Goal: Task Accomplishment & Management: Manage account settings

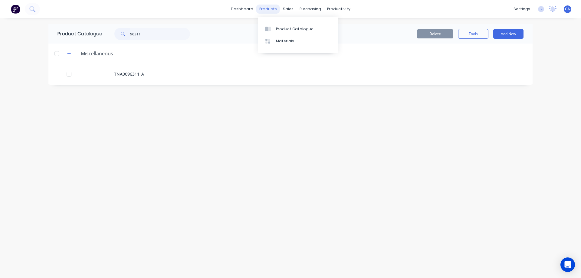
click at [269, 9] on div "products" at bounding box center [268, 9] width 24 height 9
click at [281, 30] on div "Product Catalogue" at bounding box center [295, 28] width 38 height 5
drag, startPoint x: 158, startPoint y: 37, endPoint x: 112, endPoint y: 37, distance: 46.3
click at [112, 37] on div "96311" at bounding box center [149, 34] width 82 height 12
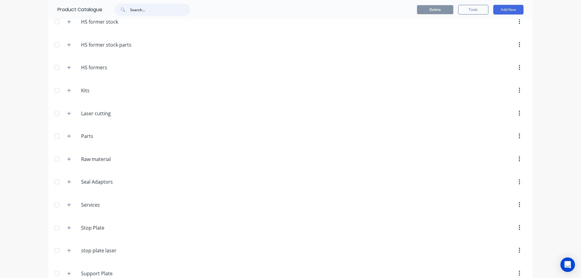
scroll to position [157, 0]
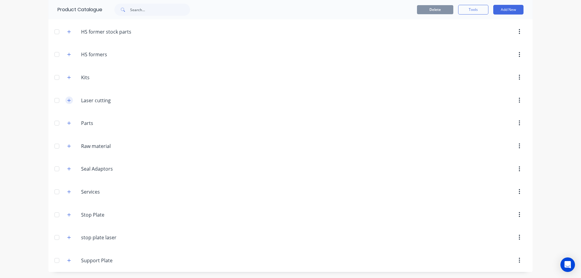
click at [68, 101] on icon "button" at bounding box center [69, 100] width 4 height 4
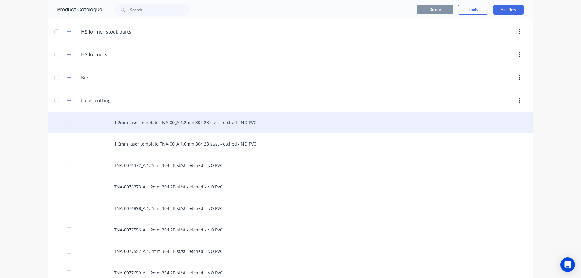
click at [170, 124] on div "1.2mm laser template TNA-00_A 1.2mm 304 2B st/st - etched - NO PVC" at bounding box center [290, 122] width 484 height 21
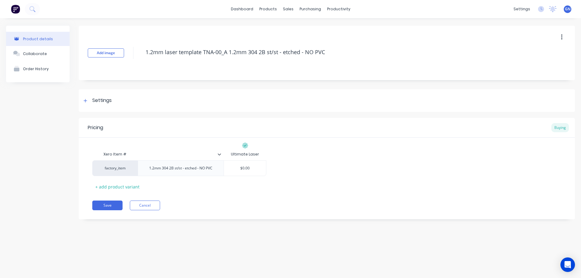
click at [561, 37] on icon "button" at bounding box center [561, 37] width 1 height 5
click at [530, 54] on span "Duplicate" at bounding box center [539, 53] width 45 height 6
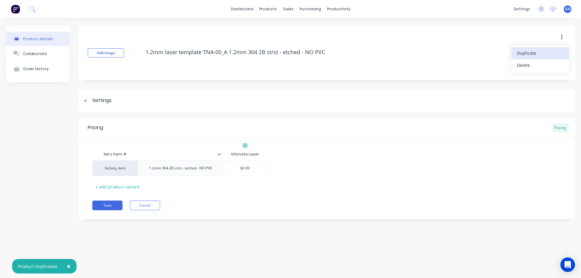
click at [530, 54] on span "Duplicate" at bounding box center [539, 53] width 45 height 6
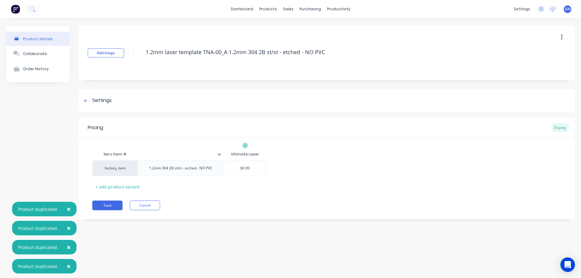
click at [67, 208] on span "×" at bounding box center [69, 209] width 4 height 8
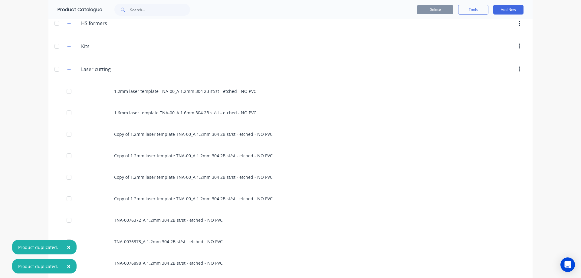
scroll to position [192, 0]
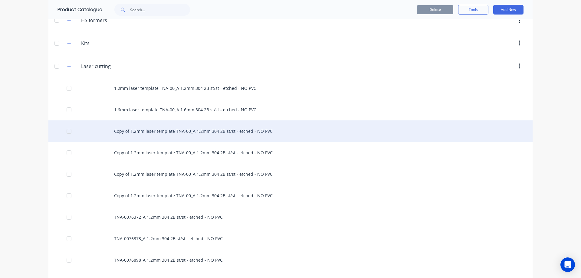
click at [174, 131] on div "Copy of 1.2mm laser template TNA-00_A 1.2mm 304 2B st/st - etched - NO PVC" at bounding box center [290, 130] width 484 height 21
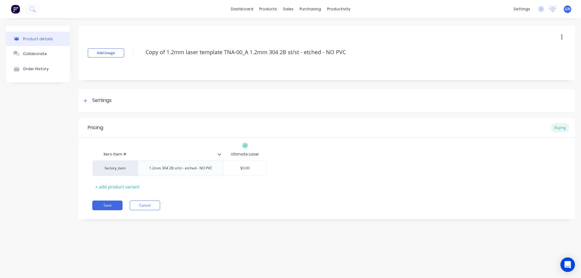
drag, startPoint x: 375, startPoint y: 49, endPoint x: 124, endPoint y: 49, distance: 250.9
click at [124, 49] on div "Add image Copy of 1.2mm laser template TNA-00_A 1.2mm 304 2B st/st - etched - N…" at bounding box center [327, 53] width 496 height 54
paste textarea "TNA-0076696"
type textarea "x"
type textarea "TNA-0076696_A 1.2mm 304 2B st/st - etched - NO PVC"
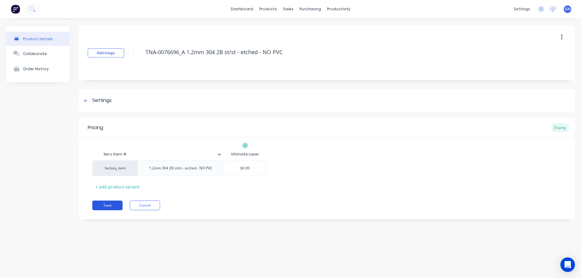
type textarea "x"
type textarea "TNA-0076696_A 1.2mm 304 2B st/st - etched - NO PVC"
click at [108, 206] on button "Save" at bounding box center [107, 206] width 30 height 10
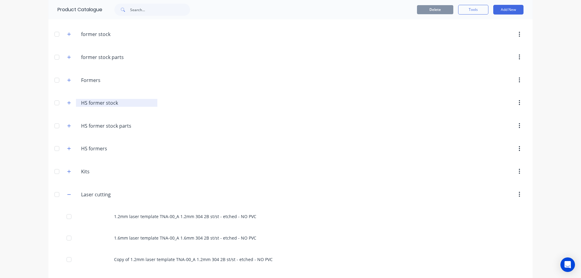
scroll to position [101, 0]
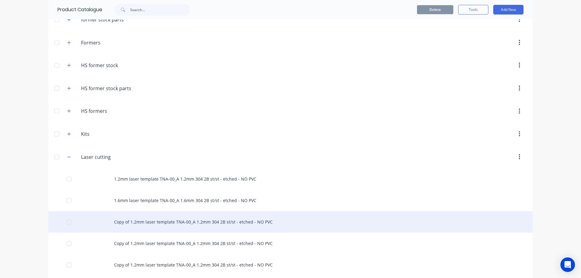
click at [128, 224] on div "Copy of 1.2mm laser template TNA-00_A 1.2mm 304 2B st/st - etched - NO PVC" at bounding box center [290, 221] width 484 height 21
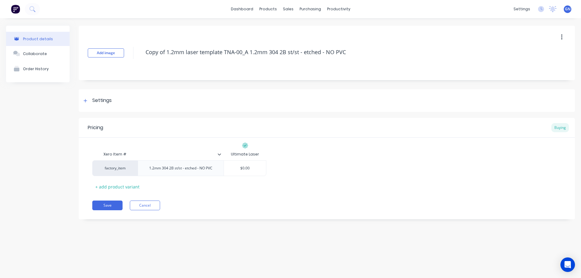
drag, startPoint x: 370, startPoint y: 51, endPoint x: 140, endPoint y: 62, distance: 229.7
click at [141, 63] on div "Add image Copy of 1.2mm laser template TNA-00_A 1.2mm 304 2B st/st - etched - N…" at bounding box center [327, 53] width 496 height 54
paste textarea "TNA-0076697"
type textarea "x"
type textarea "TNA-0076697_A 1.2mm 304 2B st/st - etched - NO PVC"
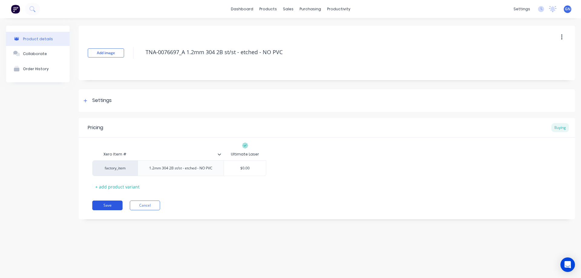
type textarea "x"
type textarea "TNA-0076697_A 1.2mm 304 2B st/st - etched - NO PVC"
click at [108, 207] on button "Save" at bounding box center [107, 206] width 30 height 10
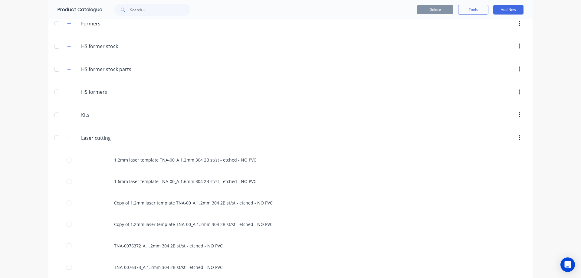
scroll to position [192, 0]
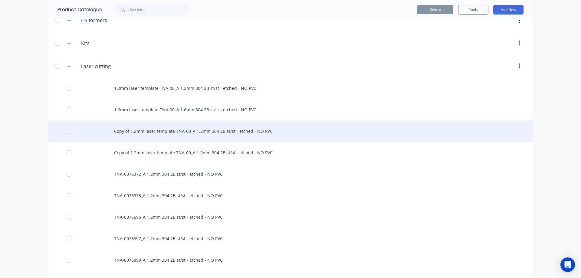
click at [143, 132] on div "Copy of 1.2mm laser template TNA-00_A 1.2mm 304 2B st/st - etched - NO PVC" at bounding box center [290, 130] width 484 height 21
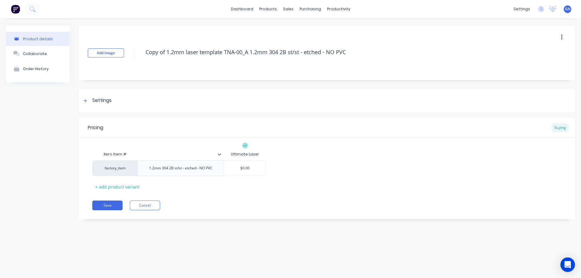
drag, startPoint x: 353, startPoint y: 51, endPoint x: 127, endPoint y: 53, distance: 226.7
click at [127, 53] on div "Add image Copy of 1.2mm laser template TNA-00_A 1.2mm 304 2B st/st - etched - N…" at bounding box center [327, 53] width 496 height 54
paste textarea "TNA-0076698"
type textarea "x"
type textarea "TNA-0076698_A 1.2mm 304 2B st/st - etched - NO PVC"
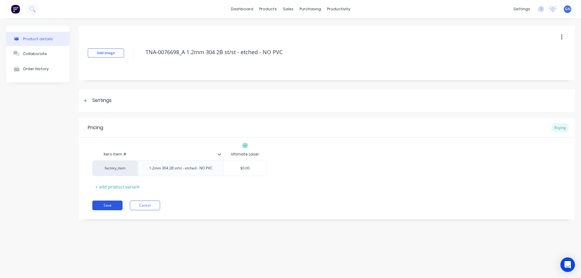
type textarea "x"
type textarea "TNA-0076698_A 1.2mm 304 2B st/st - etched - NO PVC"
click at [111, 206] on button "Save" at bounding box center [107, 206] width 30 height 10
type textarea "x"
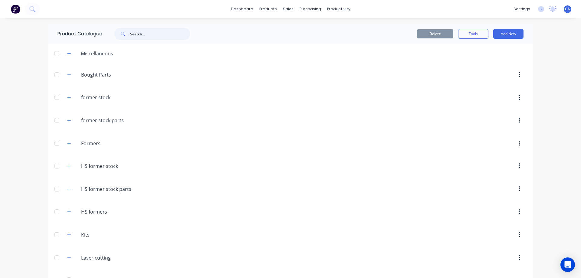
click at [143, 34] on input "text" at bounding box center [160, 34] width 60 height 12
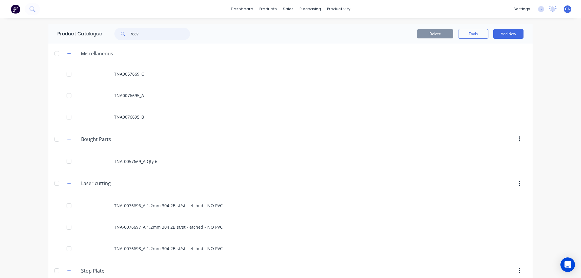
click at [130, 34] on input "7669" at bounding box center [160, 34] width 60 height 12
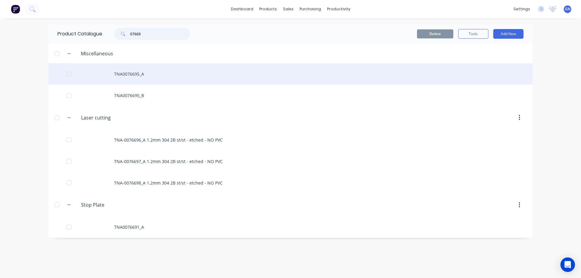
type input "07669"
click at [132, 74] on div "TNA0076695_A" at bounding box center [290, 73] width 484 height 21
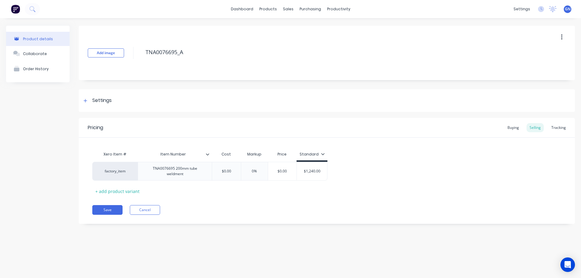
click at [562, 36] on icon "button" at bounding box center [562, 37] width 2 height 7
click at [527, 65] on div "Delete" at bounding box center [540, 65] width 47 height 9
type textarea "x"
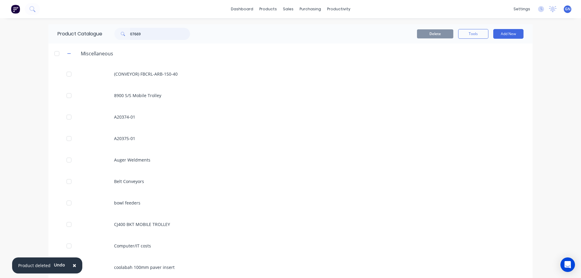
click at [148, 35] on input "07669" at bounding box center [160, 34] width 60 height 12
type input "07669"
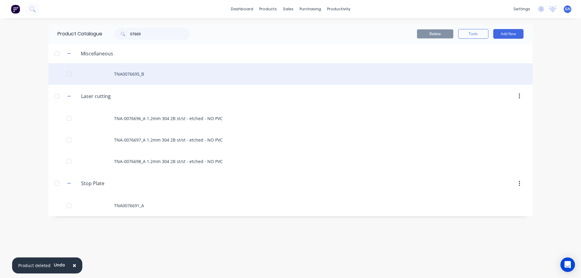
click at [143, 74] on div "TNA0076695_B" at bounding box center [290, 73] width 484 height 21
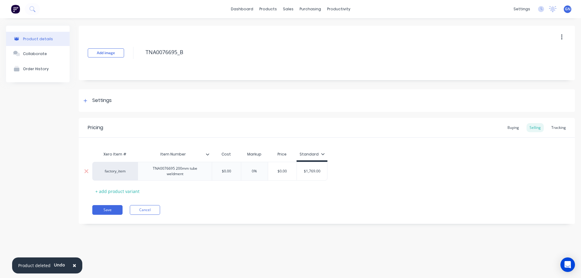
click at [153, 170] on div "TNA0076695 200mm tube weldment" at bounding box center [174, 171] width 69 height 13
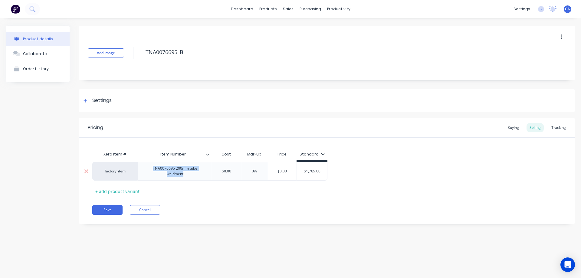
drag, startPoint x: 152, startPoint y: 169, endPoint x: 189, endPoint y: 176, distance: 37.5
click at [189, 176] on div "TNA0076695 200mm tube weldment" at bounding box center [174, 171] width 69 height 13
copy div "TNA0076695 200mm tube weldment"
type textarea "x"
click at [140, 211] on button "Cancel" at bounding box center [145, 210] width 30 height 10
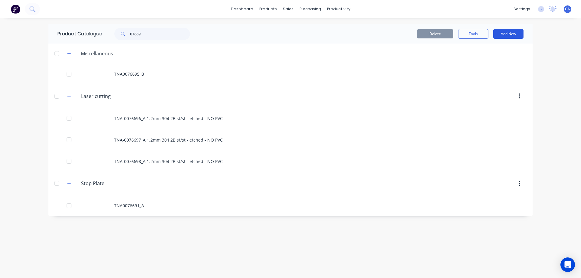
click at [507, 33] on button "Add New" at bounding box center [508, 34] width 30 height 10
click at [485, 73] on div "Product Kit" at bounding box center [495, 73] width 47 height 9
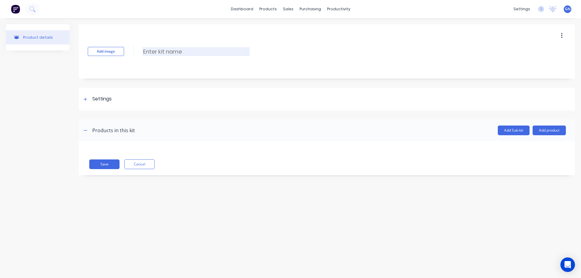
click at [157, 51] on input at bounding box center [196, 51] width 107 height 9
paste input "TNA0076695 200mm tube weldment"
click at [152, 50] on input "TNA0076695 200mm tube weldment" at bounding box center [196, 51] width 107 height 9
type input "TNA-0076695 200mm tube weldment"
drag, startPoint x: 247, startPoint y: 52, endPoint x: 140, endPoint y: 59, distance: 106.8
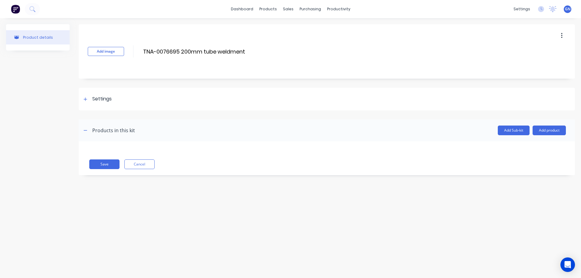
click at [142, 60] on div "Add image TNA-0076695 200mm tube weldment TNA-0076695 200mm tube weldment Enter…" at bounding box center [327, 51] width 496 height 54
click at [140, 166] on button "Cancel" at bounding box center [139, 164] width 30 height 10
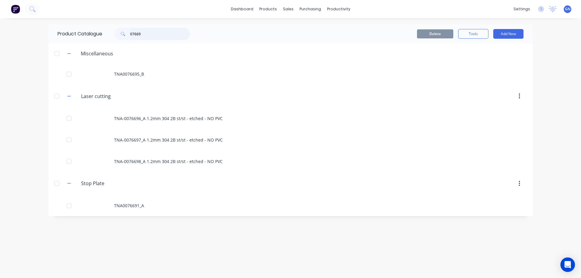
click at [152, 33] on input "07669" at bounding box center [160, 34] width 60 height 12
drag, startPoint x: 134, startPoint y: 33, endPoint x: 146, endPoint y: 33, distance: 11.5
click at [146, 33] on input "07669" at bounding box center [160, 34] width 60 height 12
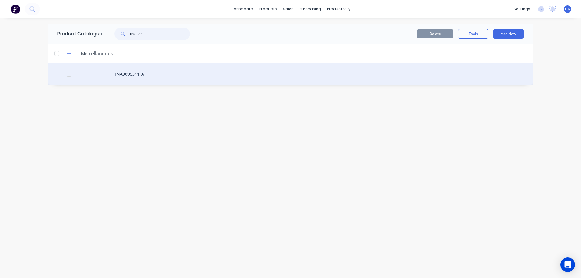
type input "096311"
click at [143, 77] on div "TNA0096311_A" at bounding box center [290, 73] width 484 height 21
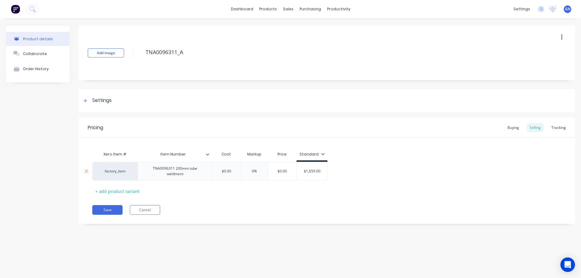
click at [177, 174] on div "TNA0096311 200mm tube weldment" at bounding box center [174, 171] width 69 height 13
click at [190, 176] on div "TNA0096311 200mm tube weldment" at bounding box center [174, 171] width 69 height 13
drag, startPoint x: 191, startPoint y: 176, endPoint x: 148, endPoint y: 166, distance: 44.7
click at [148, 166] on div "TNA0096311 200mm tube weldment" at bounding box center [174, 171] width 69 height 13
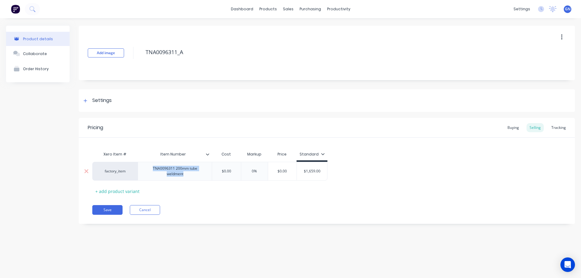
copy div "TNA0096311 200mm tube weldment"
type textarea "x"
click at [146, 211] on button "Cancel" at bounding box center [145, 210] width 30 height 10
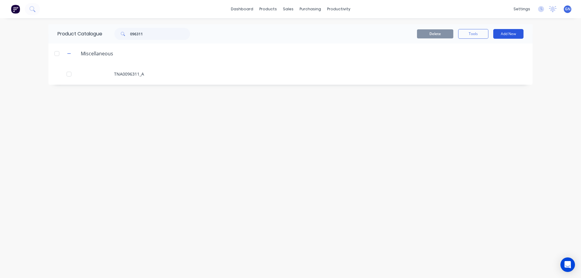
click at [503, 34] on button "Add New" at bounding box center [508, 34] width 30 height 10
click at [480, 73] on div "Product Kit" at bounding box center [495, 73] width 47 height 9
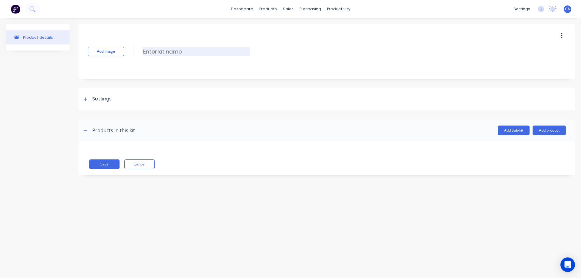
click at [179, 54] on input at bounding box center [196, 51] width 107 height 9
paste input "TNA0096311 200mm tube weldment"
click at [153, 51] on input "TNA0096311 200mm tube weldment" at bounding box center [196, 51] width 107 height 9
click at [175, 52] on input "TNA-0096311 200mm tube weldment" at bounding box center [196, 51] width 107 height 9
type input "TNA-0096311_A 200mm tube weldment"
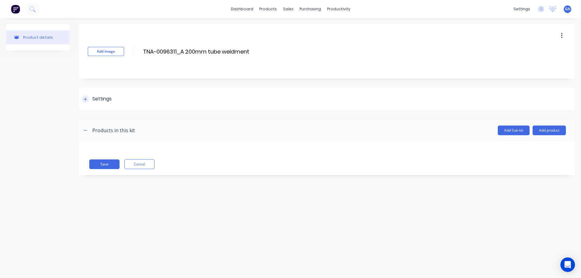
click at [85, 99] on icon at bounding box center [85, 98] width 3 height 3
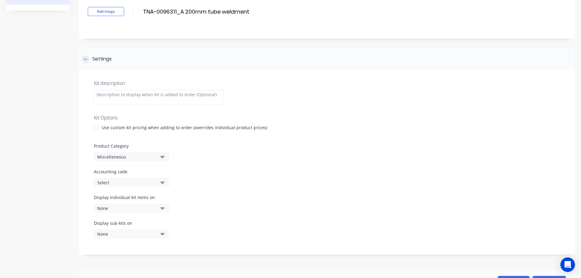
scroll to position [101, 0]
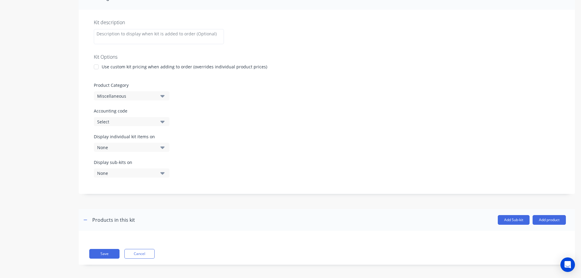
click at [96, 67] on div at bounding box center [96, 67] width 12 height 12
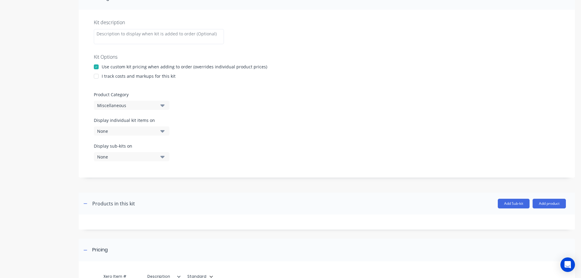
click at [97, 77] on div at bounding box center [96, 76] width 12 height 12
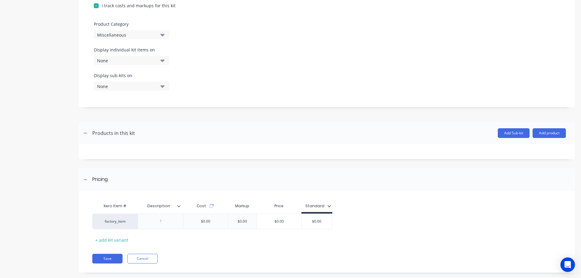
scroll to position [172, 0]
click at [129, 34] on div "Miscellaneous" at bounding box center [126, 34] width 59 height 6
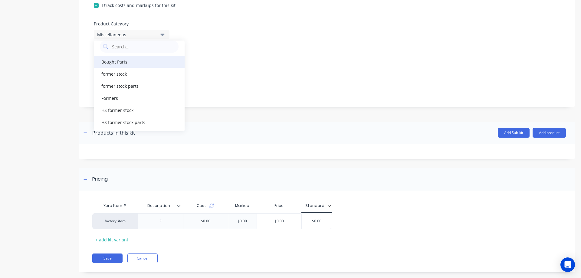
scroll to position [40, 0]
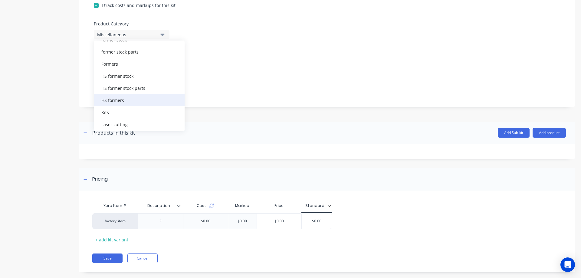
click at [120, 100] on div "HS formers" at bounding box center [139, 100] width 91 height 12
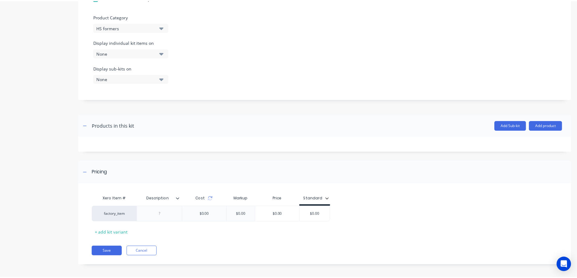
scroll to position [181, 0]
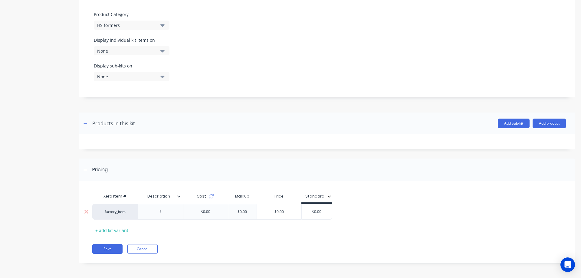
drag, startPoint x: 325, startPoint y: 211, endPoint x: 298, endPoint y: 211, distance: 26.9
click at [298, 211] on div "factory_item $0.00 $0.00 $0.00 $0.00 $0.00" at bounding box center [212, 212] width 240 height 16
type input "1659"
click at [542, 123] on button "Add product" at bounding box center [549, 124] width 33 height 10
click at [535, 137] on div "Product catalogue" at bounding box center [537, 139] width 47 height 9
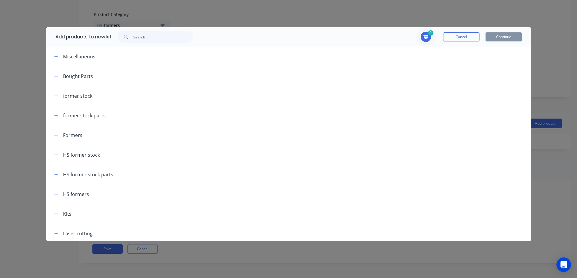
click at [82, 153] on div "HS former stock" at bounding box center [81, 154] width 37 height 7
click at [54, 153] on icon "button" at bounding box center [56, 155] width 4 height 4
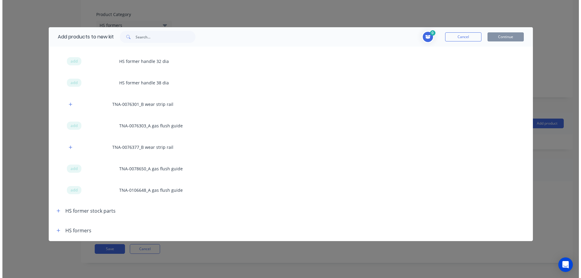
scroll to position [121, 0]
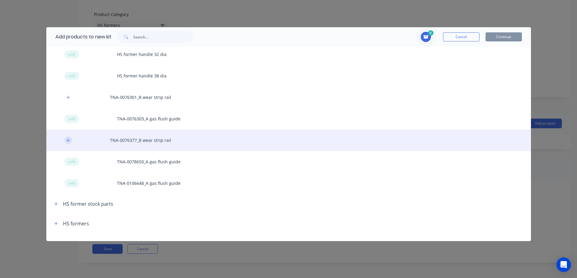
click at [70, 141] on icon "button" at bounding box center [68, 140] width 4 height 4
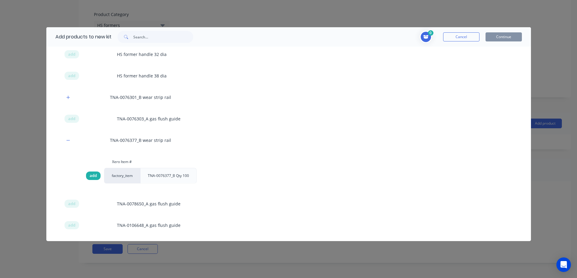
click at [93, 174] on span "add" at bounding box center [93, 176] width 7 height 6
click at [93, 176] on span "add" at bounding box center [93, 176] width 7 height 6
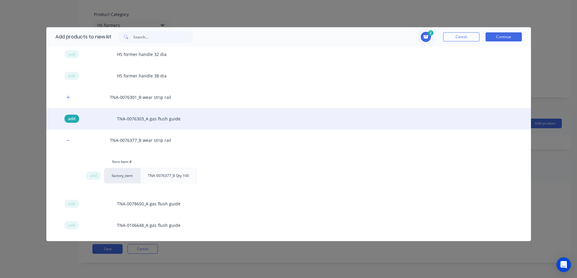
click at [74, 118] on span "add" at bounding box center [71, 119] width 7 height 6
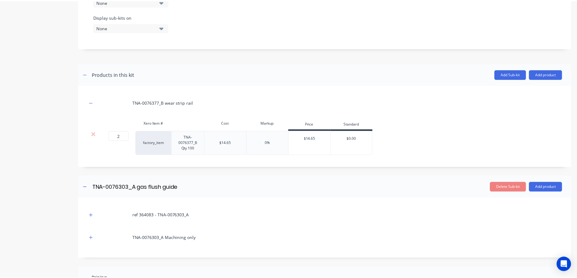
scroll to position [233, 0]
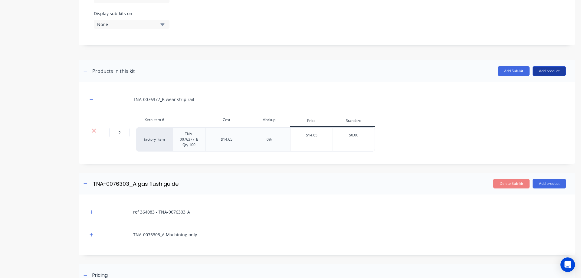
click at [543, 69] on button "Add product" at bounding box center [549, 71] width 33 height 10
click at [516, 85] on div "Product catalogue" at bounding box center [537, 86] width 47 height 9
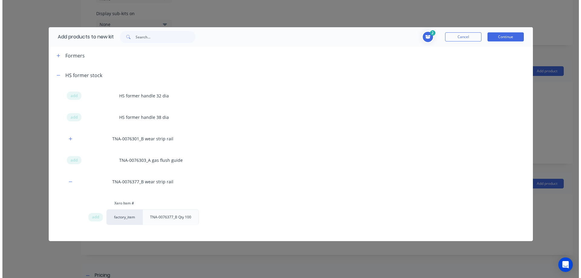
scroll to position [81, 0]
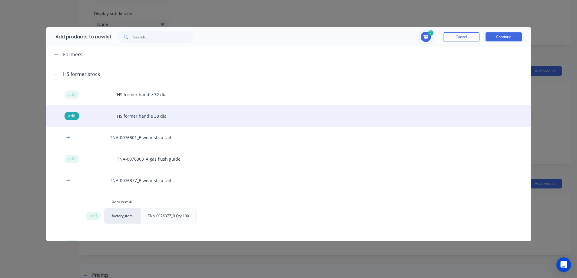
click at [74, 117] on span "add" at bounding box center [71, 116] width 7 height 6
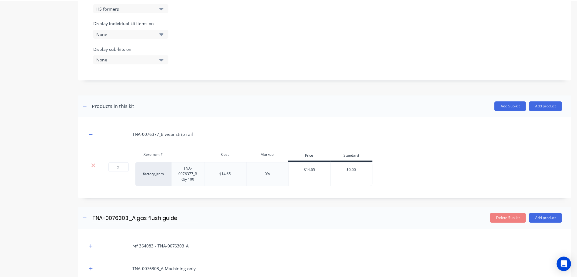
scroll to position [199, 0]
click at [544, 104] on button "Add product" at bounding box center [549, 105] width 33 height 10
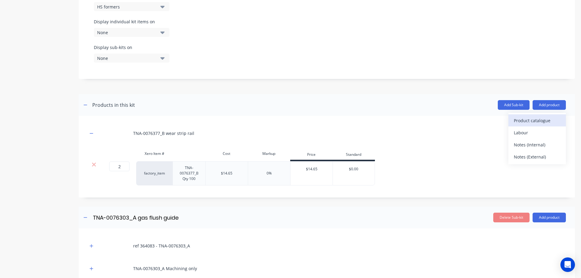
click at [531, 120] on div "Product catalogue" at bounding box center [537, 120] width 47 height 9
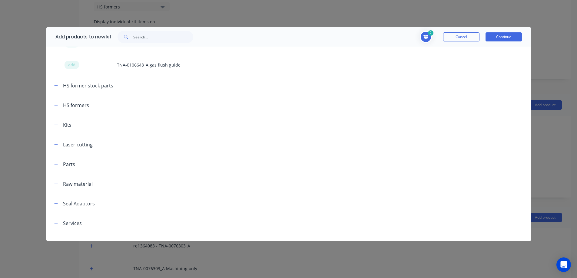
scroll to position [282, 0]
click at [55, 83] on icon "button" at bounding box center [56, 85] width 4 height 4
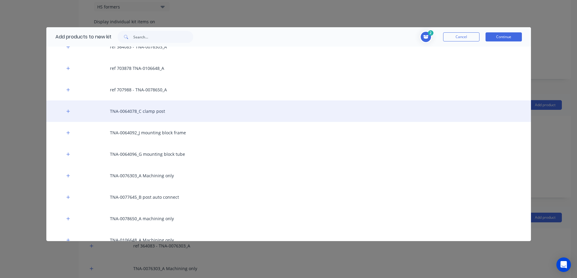
scroll to position [414, 0]
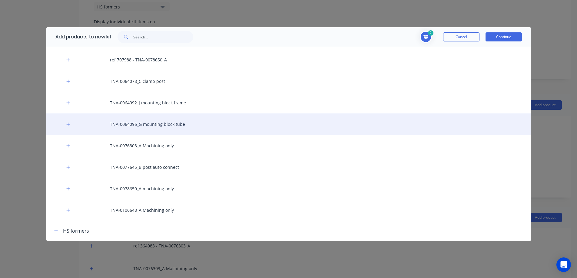
click at [144, 126] on div "TNA-0064096_G mounting block tube" at bounding box center [288, 123] width 484 height 21
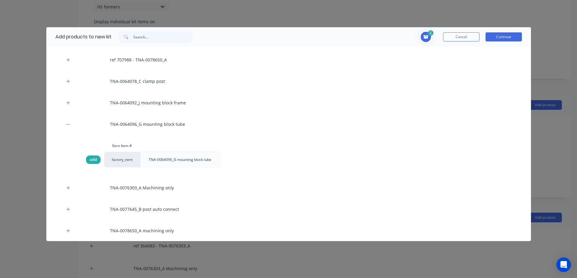
click at [92, 160] on span "add" at bounding box center [93, 160] width 7 height 6
click at [152, 36] on input "text" at bounding box center [163, 37] width 60 height 12
type input "7"
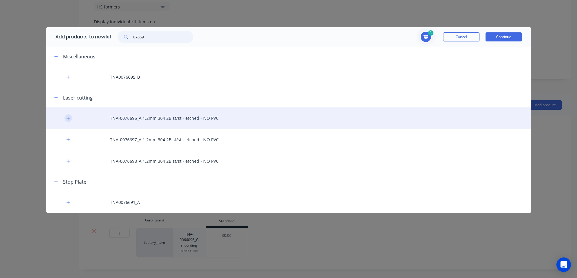
type input "07669"
click at [67, 118] on icon "button" at bounding box center [68, 118] width 4 height 4
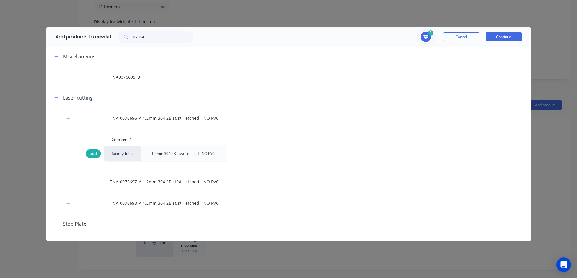
click at [93, 154] on span "add" at bounding box center [93, 154] width 7 height 6
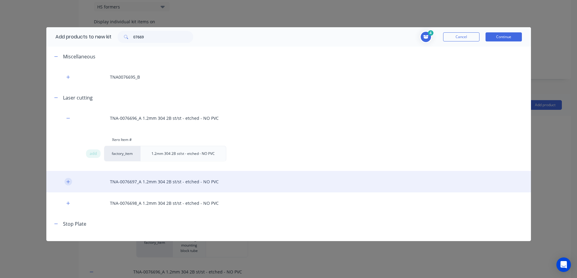
click at [69, 182] on icon "button" at bounding box center [68, 182] width 4 height 4
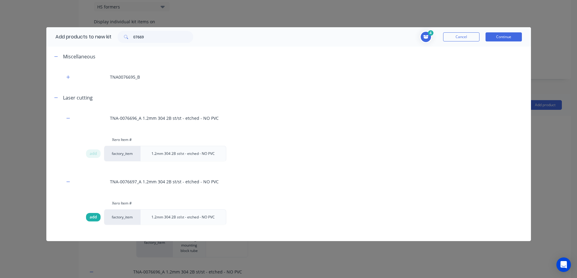
click at [95, 218] on span "add" at bounding box center [93, 217] width 7 height 6
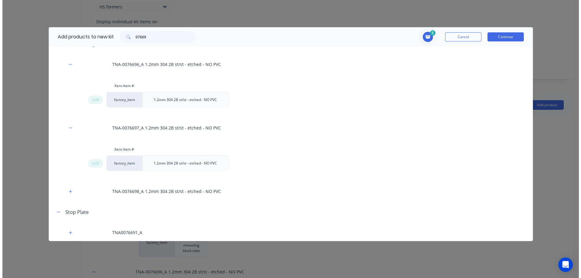
scroll to position [56, 0]
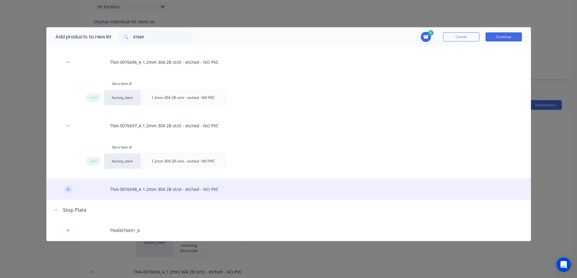
click at [70, 189] on icon "button" at bounding box center [68, 189] width 4 height 4
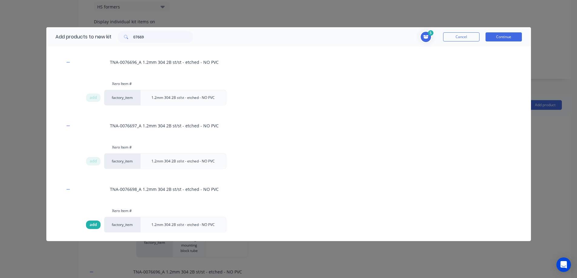
click at [94, 226] on span "add" at bounding box center [93, 225] width 7 height 6
click at [507, 38] on button "Continue" at bounding box center [503, 36] width 36 height 9
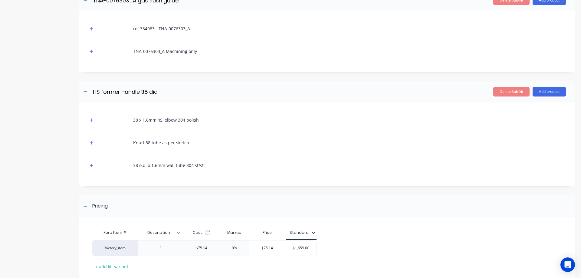
scroll to position [741, 0]
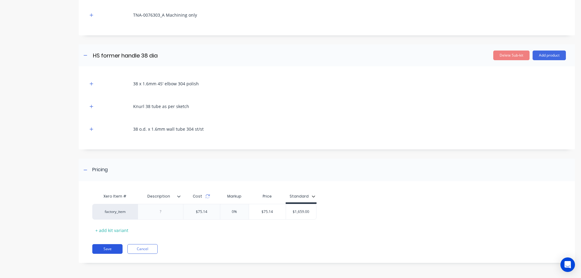
click at [109, 248] on button "Save" at bounding box center [107, 249] width 30 height 10
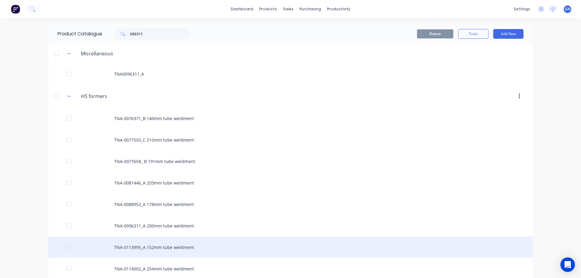
click at [380, 239] on div "TNA-0113995_A 152mm tube weldment" at bounding box center [290, 247] width 484 height 21
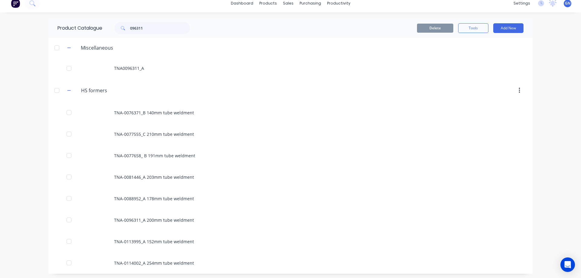
scroll to position [8, 0]
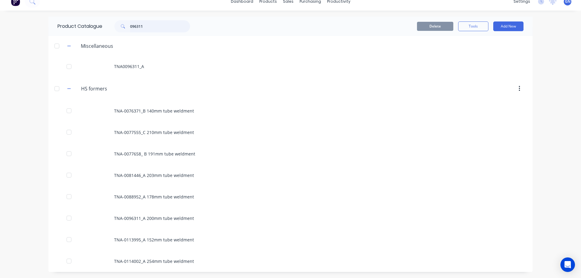
click at [153, 28] on input "096311" at bounding box center [160, 26] width 60 height 12
type input "096311"
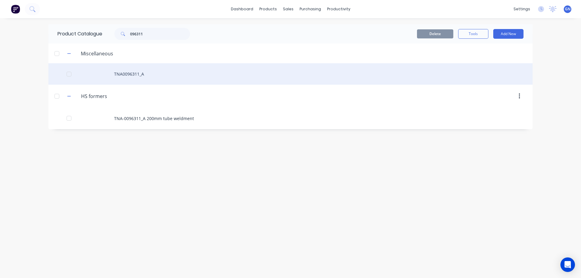
click at [127, 73] on div "TNA0096311_A" at bounding box center [290, 73] width 484 height 21
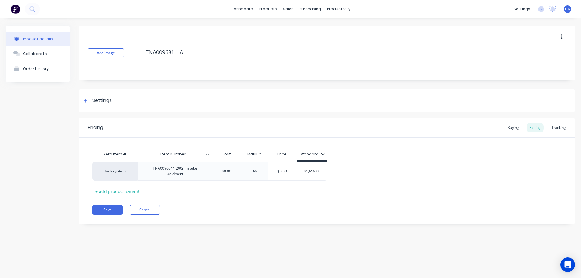
click at [564, 37] on button "button" at bounding box center [562, 37] width 14 height 11
click at [525, 66] on div "Delete" at bounding box center [540, 65] width 47 height 9
type textarea "x"
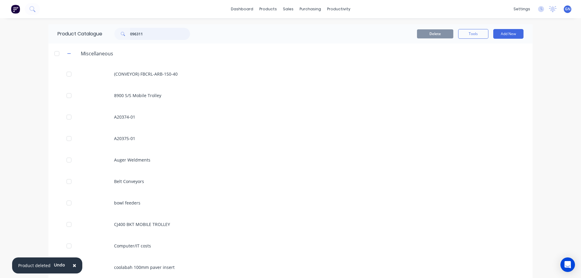
click at [157, 31] on input "096311" at bounding box center [160, 34] width 60 height 12
type input "096311"
drag, startPoint x: 155, startPoint y: 31, endPoint x: 137, endPoint y: 38, distance: 19.1
click at [137, 38] on input "096311" at bounding box center [160, 34] width 60 height 12
click at [130, 32] on span at bounding box center [122, 34] width 16 height 12
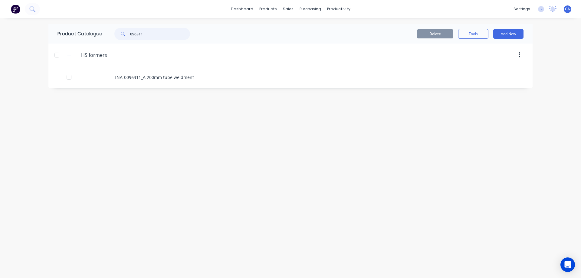
drag, startPoint x: 151, startPoint y: 30, endPoint x: 112, endPoint y: 31, distance: 38.8
click at [112, 32] on div "096311" at bounding box center [149, 34] width 82 height 12
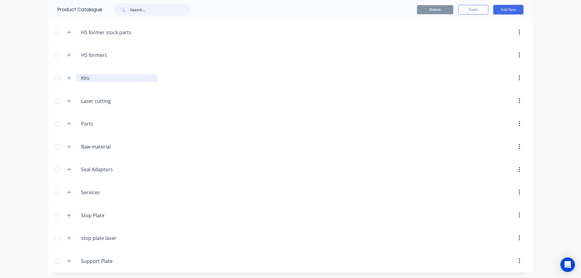
scroll to position [157, 0]
click at [67, 145] on icon "button" at bounding box center [69, 146] width 4 height 4
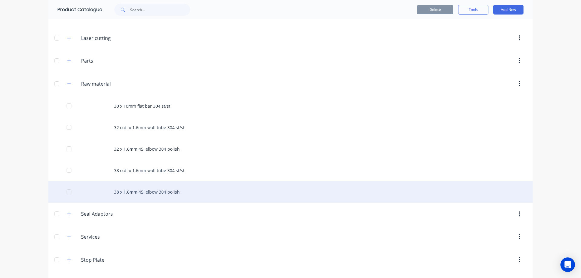
scroll to position [218, 0]
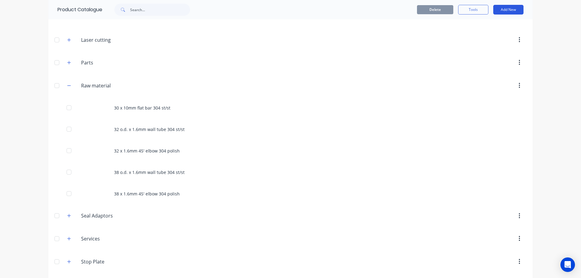
click at [503, 9] on button "Add New" at bounding box center [508, 10] width 30 height 10
click at [481, 37] on div "Product" at bounding box center [495, 37] width 47 height 9
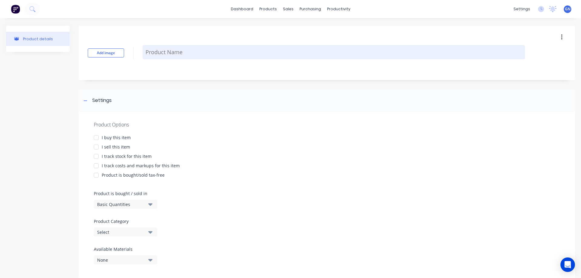
click at [165, 53] on textarea at bounding box center [334, 52] width 383 height 14
type textarea "x"
type textarea "5"
type textarea "x"
type textarea "5m"
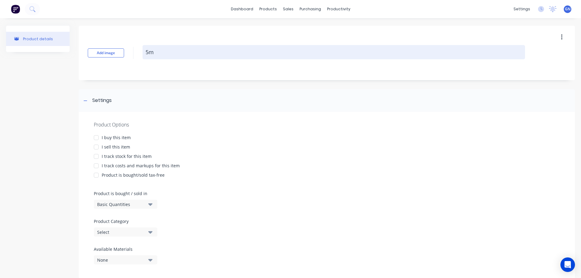
type textarea "x"
type textarea "5mm"
type textarea "x"
type textarea "5mm"
type textarea "x"
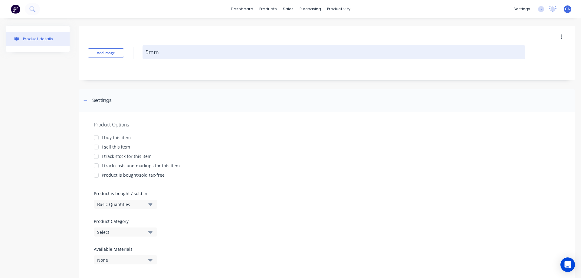
type textarea "5mm d"
type textarea "x"
type textarea "5mm di"
type textarea "x"
type textarea "5mm dia"
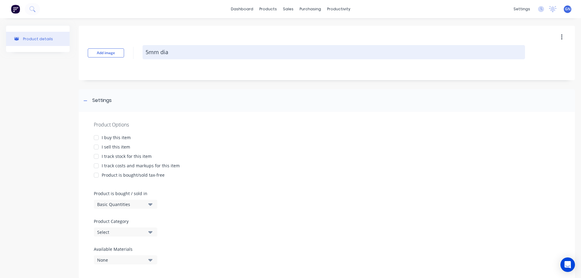
type textarea "x"
type textarea "5mm dia"
type textarea "x"
type textarea "5mm dia b"
type textarea "x"
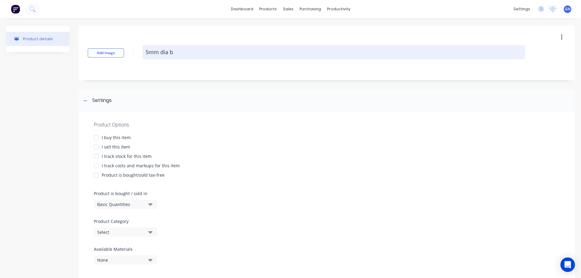
type textarea "5mm dia ba"
type textarea "x"
type textarea "5mm dia bar"
type textarea "x"
type textarea "5mm dia bar"
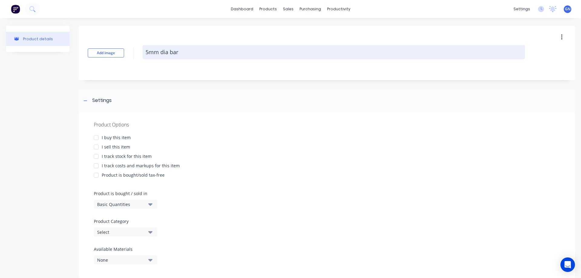
type textarea "x"
type textarea "5mm dia bar 3"
type textarea "x"
type textarea "5mm dia bar 30"
type textarea "x"
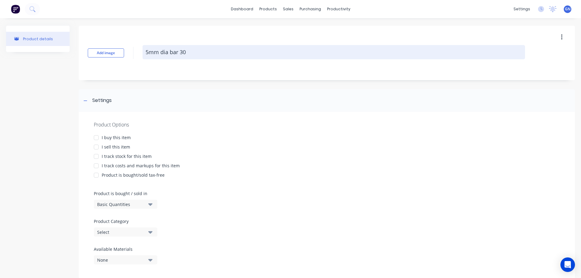
type textarea "5mm dia bar 304"
type textarea "x"
type textarea "5mm dia bar 304"
type textarea "x"
type textarea "5mm dia bar 304 s"
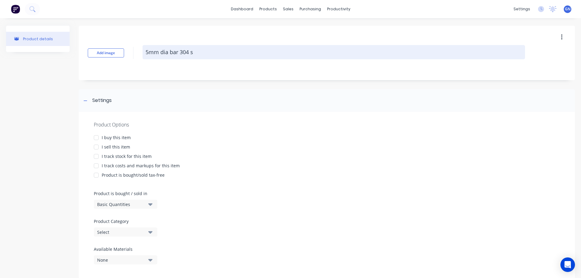
type textarea "x"
type textarea "5mm dia bar 304 st"
type textarea "x"
type textarea "5mm dia bar 304 st/"
type textarea "x"
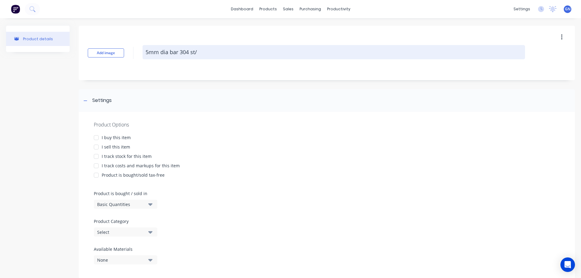
type textarea "5mm dia bar 304 st/s"
type textarea "x"
type textarea "5mm dia bar 304 st/st"
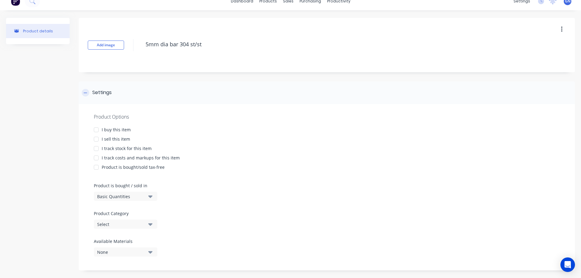
scroll to position [14, 0]
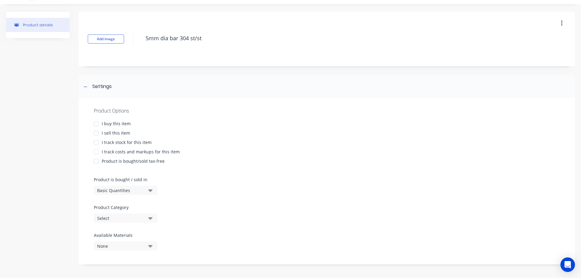
click at [96, 125] on div at bounding box center [96, 124] width 12 height 12
click at [95, 133] on div at bounding box center [96, 133] width 12 height 12
click at [95, 143] on div at bounding box center [96, 142] width 12 height 12
click at [96, 152] on div at bounding box center [96, 152] width 12 height 12
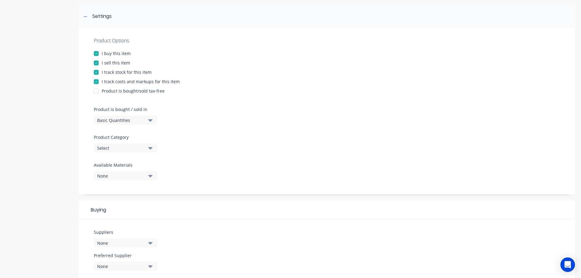
scroll to position [84, 0]
click at [96, 61] on div at bounding box center [96, 63] width 12 height 12
type textarea "x"
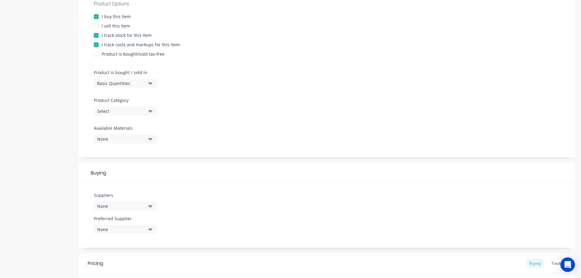
scroll to position [125, 0]
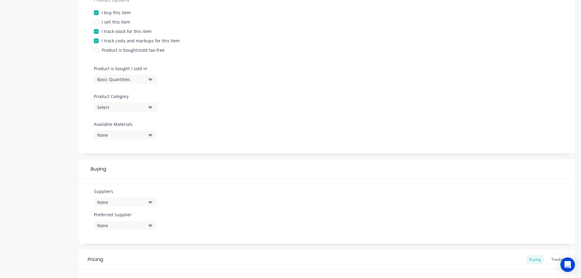
type textarea "5mm dia bar 304 st/st"
type textarea "x"
type textarea "5mm dia bar 304 st/st"
click at [105, 107] on div "Select" at bounding box center [121, 107] width 48 height 6
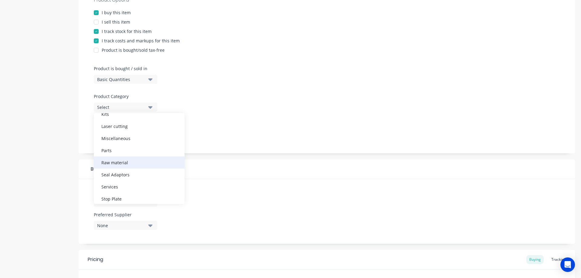
click at [111, 161] on div "Raw material" at bounding box center [139, 162] width 91 height 12
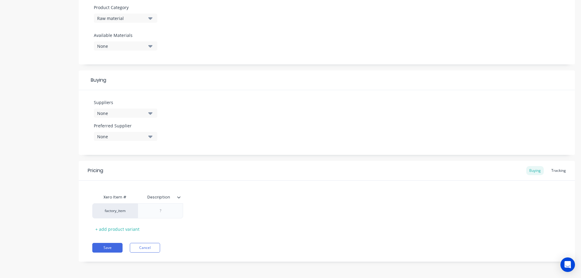
scroll to position [214, 0]
click at [113, 113] on div "None" at bounding box center [121, 113] width 48 height 6
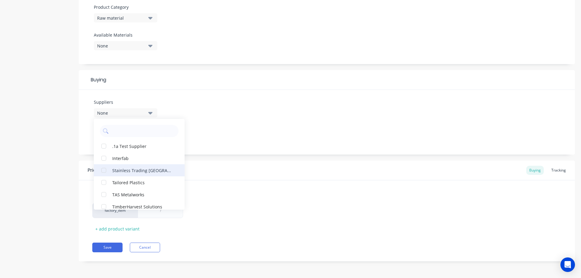
click at [121, 171] on div "Stainless Trading Australia" at bounding box center [142, 170] width 61 height 6
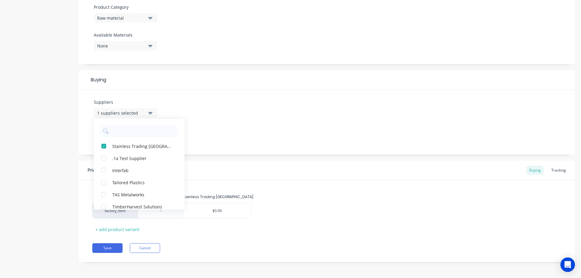
click at [121, 111] on div "1 suppliers selected" at bounding box center [121, 113] width 48 height 6
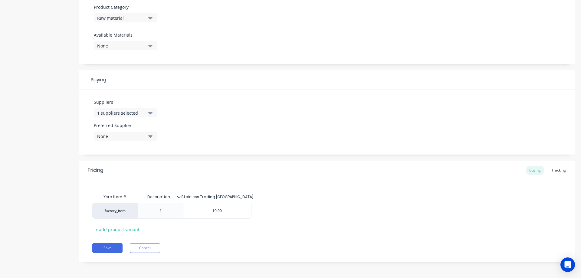
click at [115, 137] on div "None" at bounding box center [121, 136] width 48 height 6
click at [120, 170] on div "Stainless Trading Australia" at bounding box center [142, 169] width 61 height 6
type textarea "x"
click at [189, 121] on div "Suppliers 1 suppliers selected Preferred Supplier Stainless Trading Australia S…" at bounding box center [327, 122] width 496 height 65
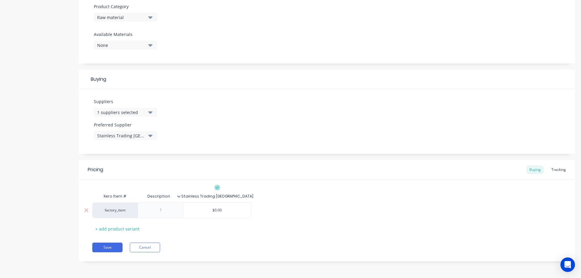
type input "$0.00"
drag, startPoint x: 202, startPoint y: 211, endPoint x: 235, endPoint y: 210, distance: 33.3
click at [235, 210] on input "$0.00" at bounding box center [217, 210] width 68 height 5
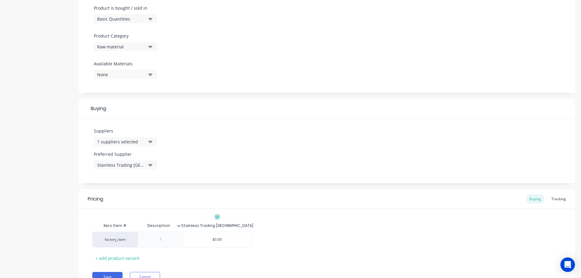
scroll to position [185, 0]
click at [123, 20] on div "Basic Quantities" at bounding box center [121, 20] width 48 height 6
click at [117, 44] on div "Lineal Metres" at bounding box center [139, 47] width 91 height 12
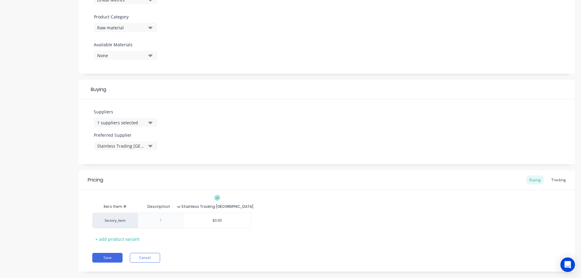
scroll to position [215, 0]
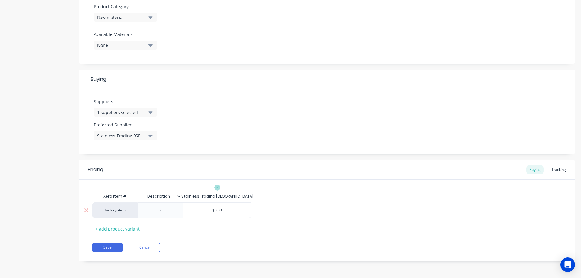
click at [229, 210] on input "$0.00" at bounding box center [217, 210] width 68 height 5
drag, startPoint x: 227, startPoint y: 209, endPoint x: 208, endPoint y: 209, distance: 19.4
click at [208, 209] on input "$0.00" at bounding box center [217, 210] width 68 height 5
click at [226, 211] on input "$0.00" at bounding box center [217, 210] width 68 height 5
drag, startPoint x: 229, startPoint y: 211, endPoint x: 208, endPoint y: 210, distance: 20.9
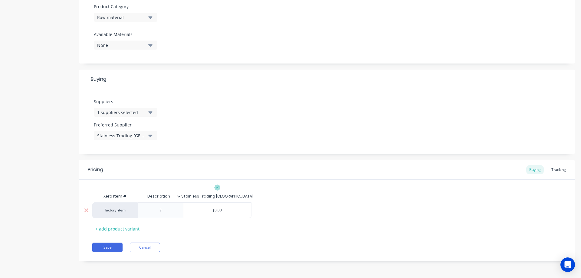
click at [208, 210] on input "$0.00" at bounding box center [217, 210] width 68 height 5
type textarea "x"
type input "1"
type textarea "x"
type input "1."
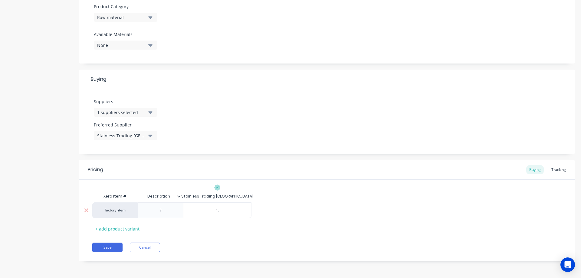
type textarea "x"
type input "1.8"
click at [555, 170] on div "Tracking" at bounding box center [558, 169] width 21 height 9
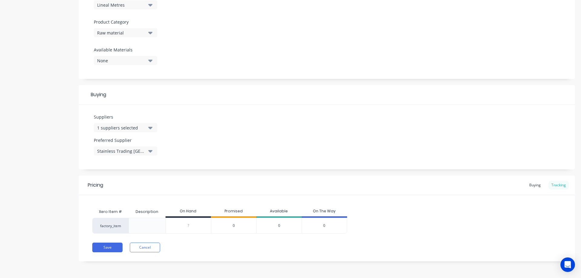
scroll to position [199, 0]
click at [195, 228] on input "0" at bounding box center [188, 225] width 45 height 5
drag, startPoint x: 195, startPoint y: 227, endPoint x: 183, endPoint y: 224, distance: 12.0
click at [183, 224] on input "0" at bounding box center [188, 225] width 45 height 5
type input "4"
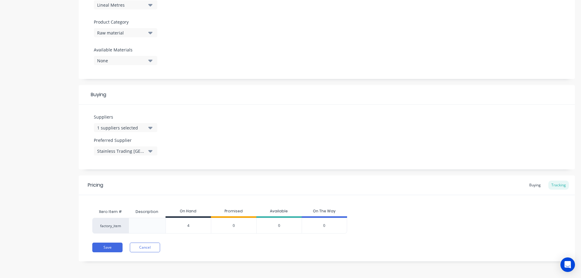
type textarea "x"
type input "4"
click at [106, 246] on button "Save" at bounding box center [107, 248] width 30 height 10
type textarea "x"
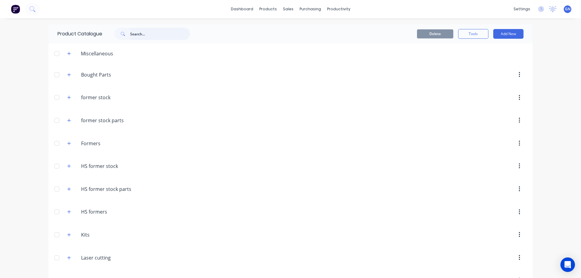
click at [143, 33] on input "text" at bounding box center [160, 34] width 60 height 12
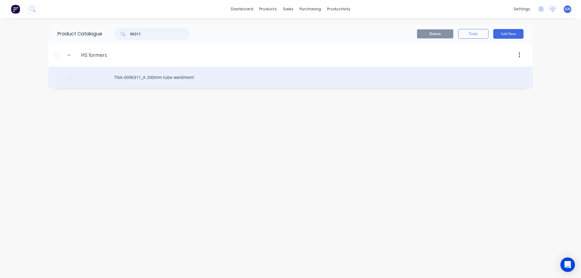
type input "96311"
click at [164, 77] on div "TNA-0096311_A 200mm tube weldment" at bounding box center [290, 77] width 484 height 21
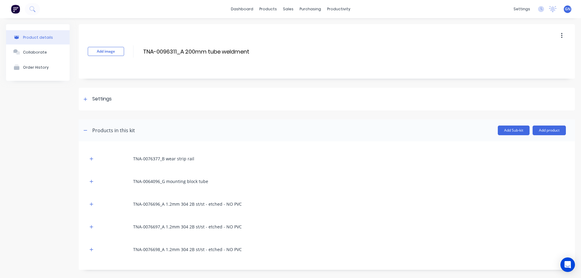
click at [561, 35] on icon "button" at bounding box center [561, 35] width 1 height 5
click at [522, 51] on span "Duplicate" at bounding box center [539, 51] width 45 height 6
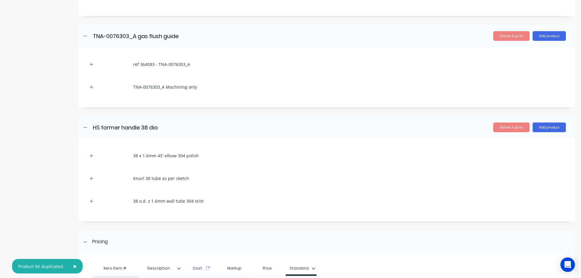
scroll to position [326, 0]
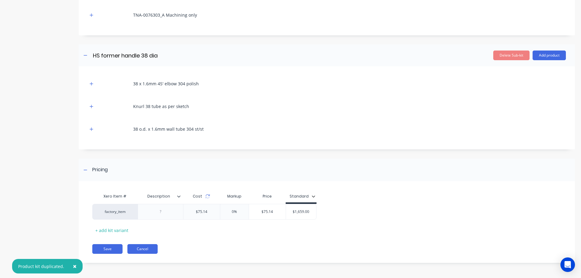
click at [143, 248] on button "Cancel" at bounding box center [142, 249] width 30 height 10
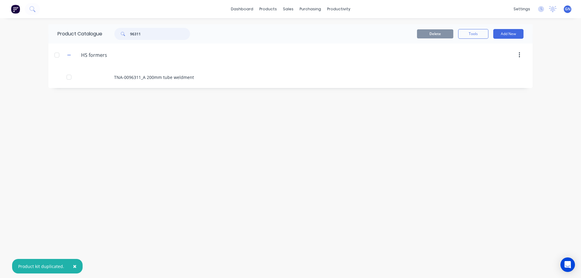
drag, startPoint x: 153, startPoint y: 36, endPoint x: 128, endPoint y: 35, distance: 24.9
click at [128, 35] on div "96311" at bounding box center [152, 34] width 76 height 12
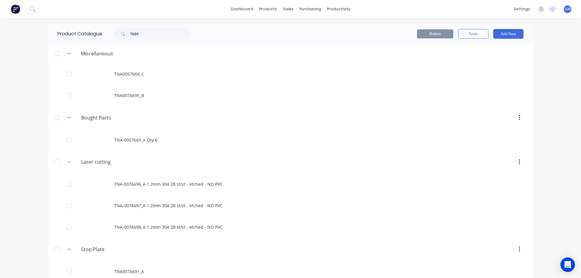
click at [128, 34] on span at bounding box center [122, 34] width 16 height 12
click at [128, 32] on span at bounding box center [122, 34] width 16 height 12
click at [130, 33] on input "7669" at bounding box center [160, 34] width 60 height 12
click at [141, 35] on input "07669" at bounding box center [160, 34] width 60 height 12
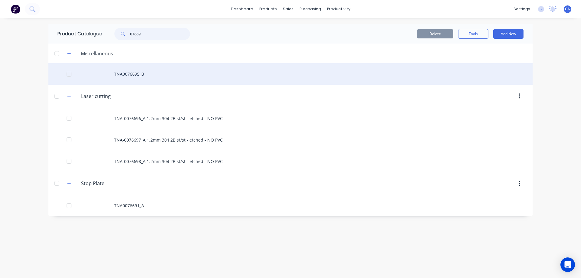
type input "07669"
click at [144, 73] on div "TNA0076695_B" at bounding box center [290, 73] width 484 height 21
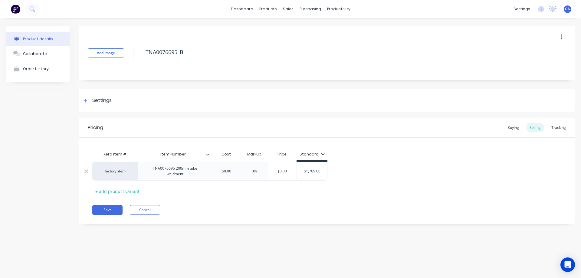
click at [192, 178] on div "TNA0076695 200mm tube weldment" at bounding box center [175, 171] width 74 height 19
drag, startPoint x: 192, startPoint y: 177, endPoint x: 149, endPoint y: 168, distance: 43.9
click at [149, 168] on div "TNA0076695 200mm tube weldment" at bounding box center [174, 171] width 69 height 13
copy div "TNA0076695 200mm tube weldment"
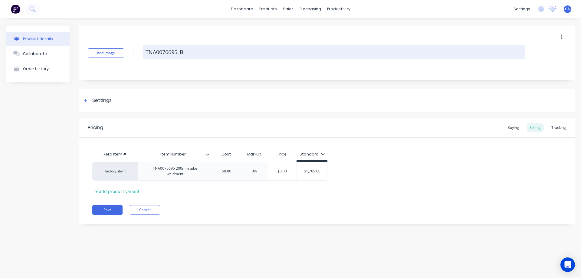
click at [188, 49] on textarea "TNA0076695_B" at bounding box center [334, 52] width 383 height 14
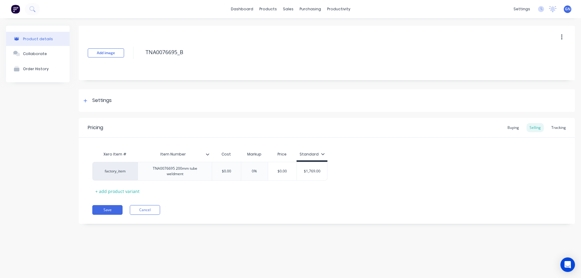
drag, startPoint x: 192, startPoint y: 51, endPoint x: 130, endPoint y: 51, distance: 62.0
click at [131, 51] on div "Add image TNA0076695_B" at bounding box center [327, 53] width 496 height 54
type textarea "x"
click at [152, 210] on button "Cancel" at bounding box center [145, 210] width 30 height 10
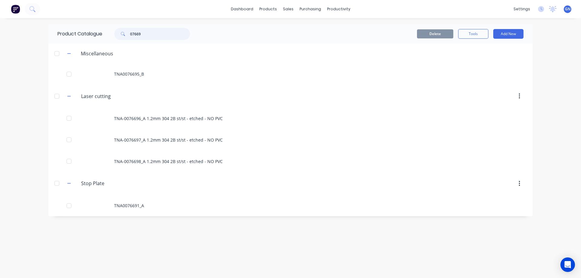
drag, startPoint x: 125, startPoint y: 32, endPoint x: 120, endPoint y: 32, distance: 4.9
click at [120, 32] on div "07669" at bounding box center [152, 34] width 76 height 12
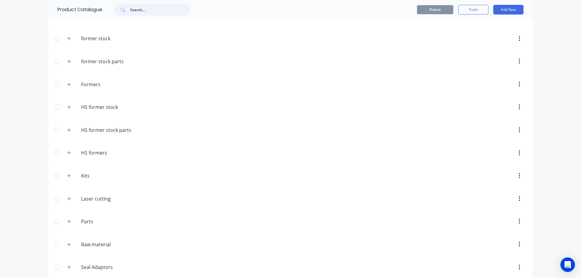
scroll to position [71, 0]
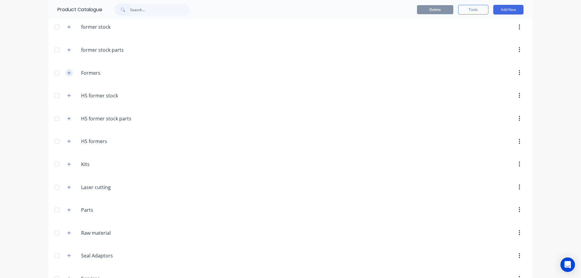
click at [67, 73] on icon "button" at bounding box center [68, 72] width 3 height 3
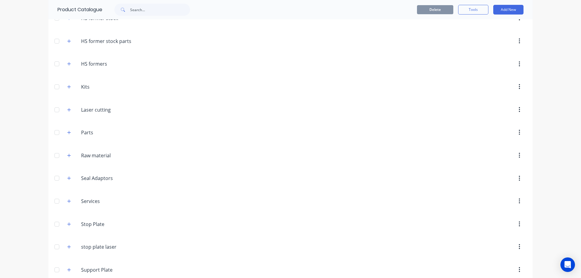
scroll to position [363, 0]
click at [67, 64] on icon "button" at bounding box center [68, 63] width 3 height 3
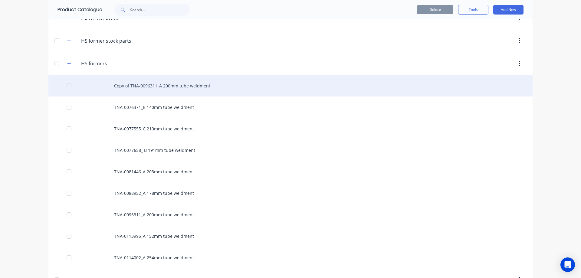
click at [155, 89] on div "Copy of TNA-0096311_A 200mm tube weldment" at bounding box center [290, 85] width 484 height 21
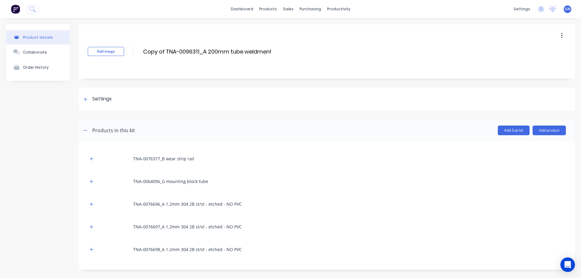
drag, startPoint x: 205, startPoint y: 51, endPoint x: 137, endPoint y: 50, distance: 67.8
click at [137, 50] on div "Add image Copy of TNA-0096311_A 200mm tube weldment Copy of TNA-0096311_A 200mm…" at bounding box center [327, 51] width 496 height 54
paste input "TNA0076695_B"
click at [153, 51] on input "TNA0076695_B 200mm tube weldment" at bounding box center [196, 51] width 107 height 9
type input "TNA-0076695_B 200mm tube weldment"
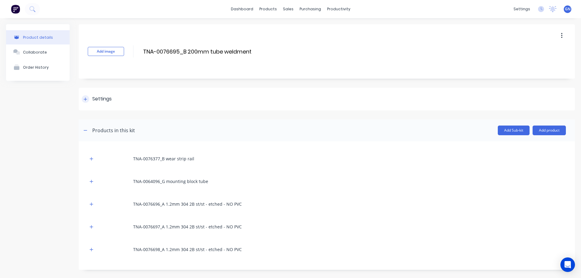
click at [85, 97] on icon at bounding box center [86, 99] width 4 height 4
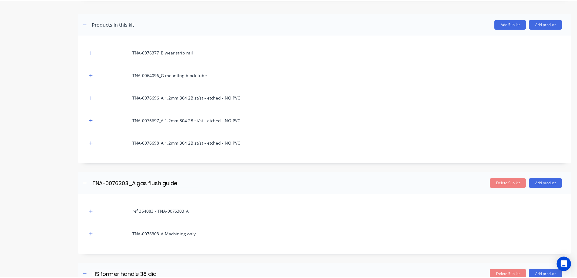
scroll to position [282, 0]
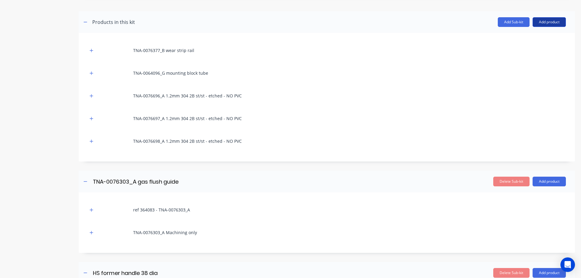
click at [540, 22] on button "Add product" at bounding box center [549, 22] width 33 height 10
click at [519, 37] on div "Product catalogue" at bounding box center [537, 37] width 47 height 9
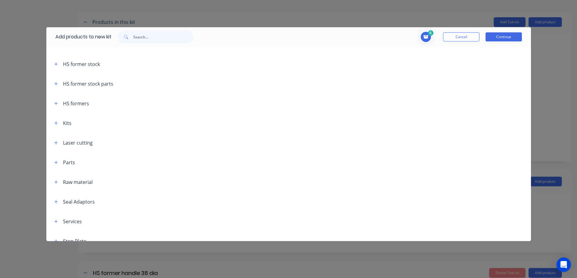
scroll to position [140, 0]
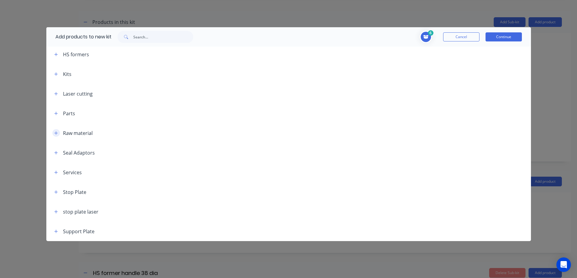
click at [58, 134] on icon "button" at bounding box center [56, 133] width 4 height 4
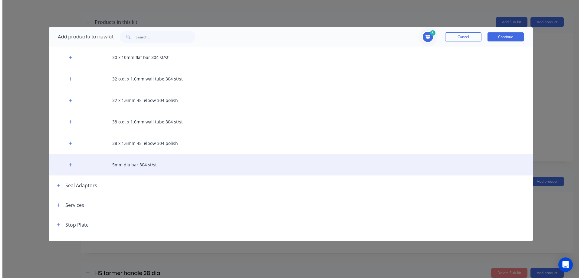
scroll to position [241, 0]
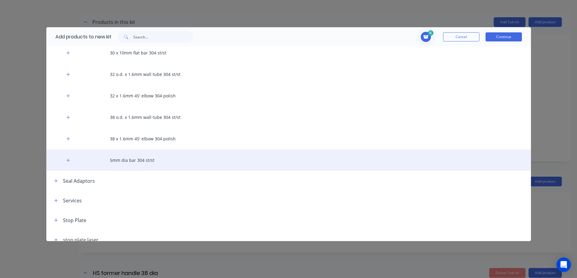
click at [129, 159] on div "5mm dia bar 304 st/st" at bounding box center [288, 160] width 484 height 21
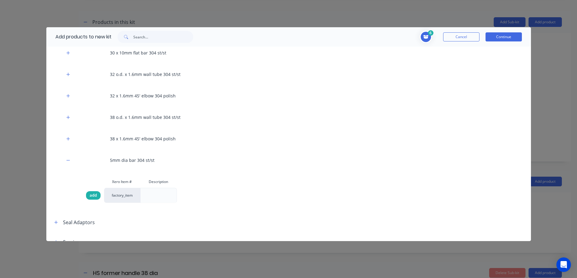
click at [92, 196] on span "add" at bounding box center [93, 195] width 7 height 6
click at [94, 196] on span "add" at bounding box center [93, 195] width 7 height 6
click at [93, 194] on span "add" at bounding box center [93, 195] width 7 height 6
click at [499, 36] on button "Continue" at bounding box center [503, 36] width 36 height 9
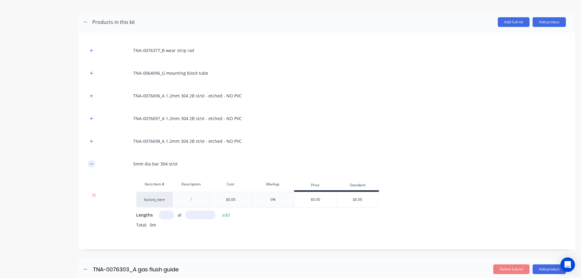
click at [91, 163] on icon "button" at bounding box center [92, 164] width 4 height 4
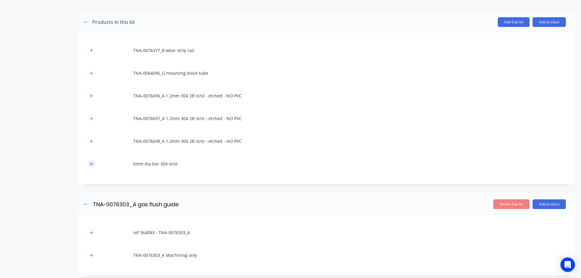
click at [91, 164] on icon "button" at bounding box center [91, 163] width 3 height 3
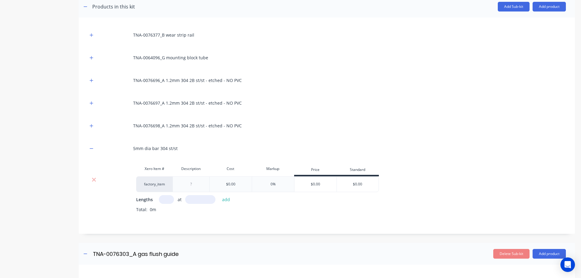
scroll to position [293, 0]
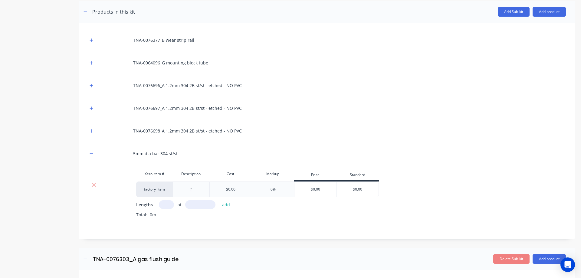
click at [165, 206] on input "text" at bounding box center [166, 204] width 15 height 9
type input "1"
type input "400"
click at [225, 206] on button "add" at bounding box center [226, 205] width 14 height 8
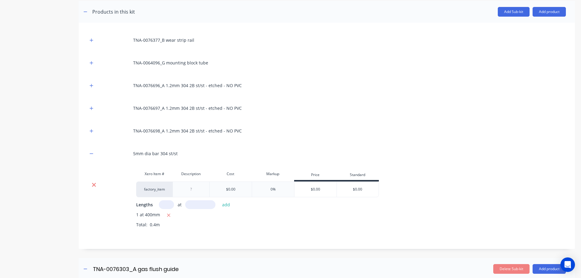
click at [94, 186] on icon at bounding box center [94, 185] width 5 height 6
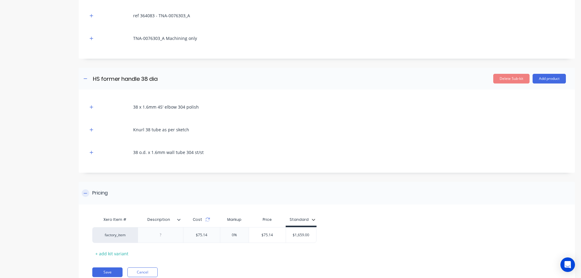
scroll to position [500, 0]
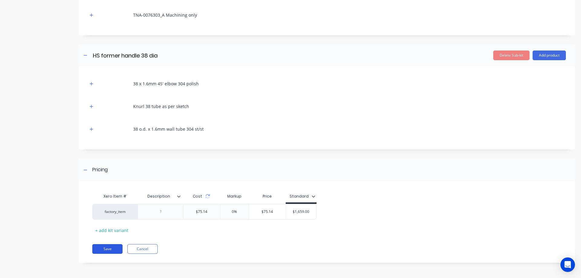
click at [109, 248] on button "Save" at bounding box center [107, 249] width 30 height 10
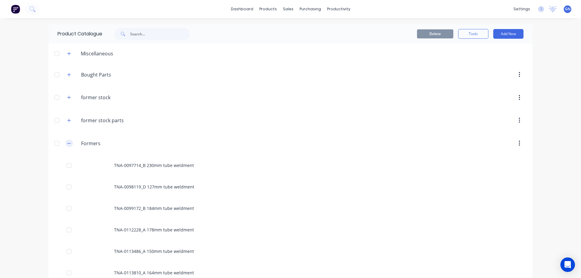
click at [68, 144] on icon "button" at bounding box center [69, 143] width 4 height 4
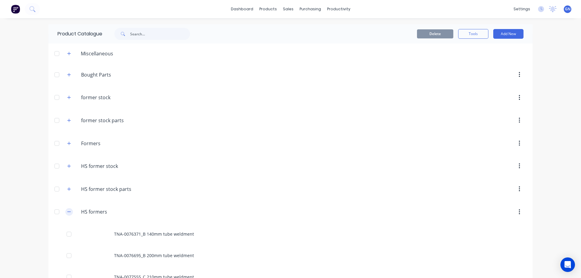
click at [69, 212] on icon "button" at bounding box center [69, 212] width 4 height 4
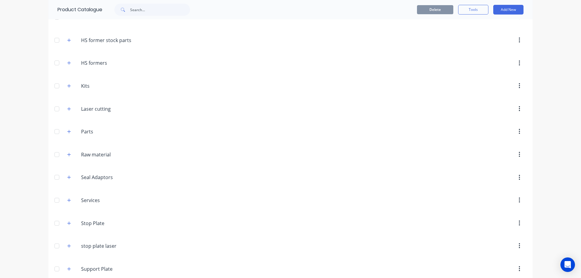
scroll to position [157, 0]
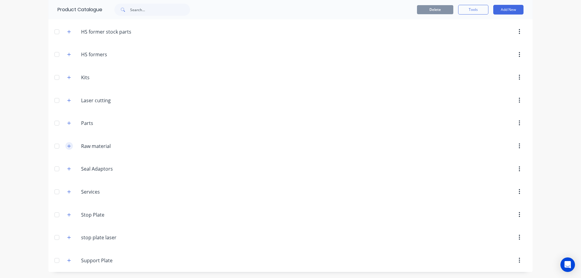
click at [67, 147] on icon "button" at bounding box center [69, 146] width 4 height 4
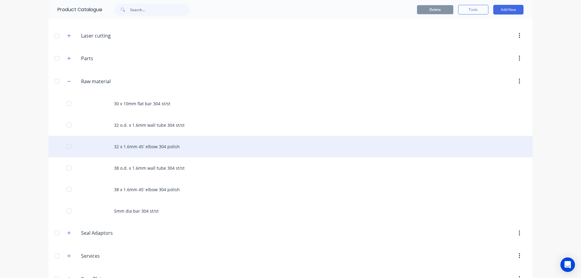
scroll to position [238, 0]
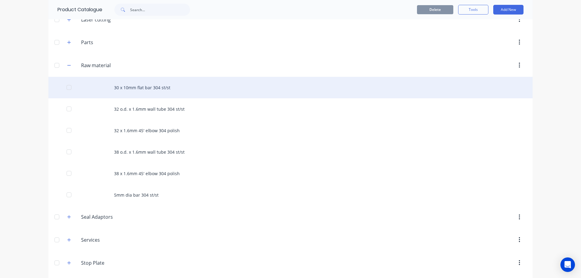
click at [144, 83] on div "30 x 10mm flat bar 304 st/st" at bounding box center [290, 87] width 484 height 21
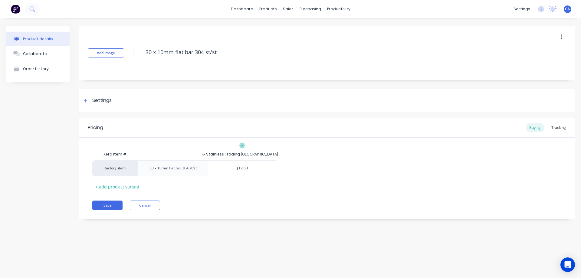
click at [205, 155] on icon at bounding box center [204, 155] width 4 height 4
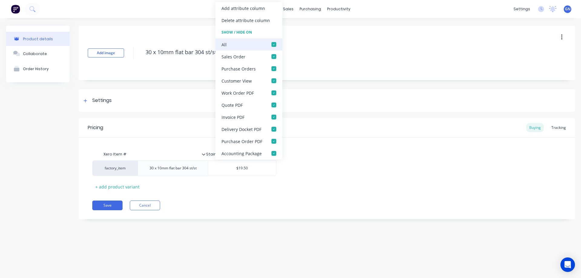
click at [273, 44] on div at bounding box center [274, 44] width 12 height 12
click at [204, 154] on icon at bounding box center [203, 154] width 3 height 2
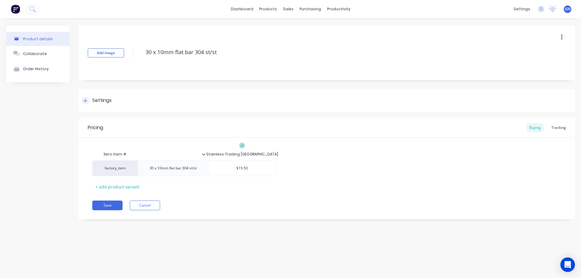
click at [86, 100] on icon at bounding box center [85, 100] width 3 height 3
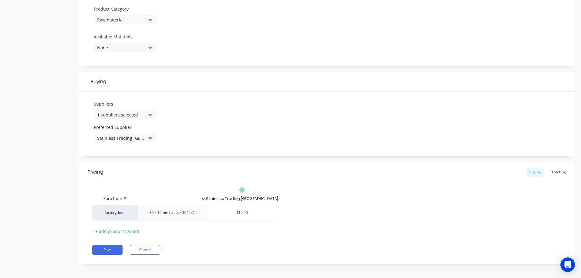
scroll to position [215, 0]
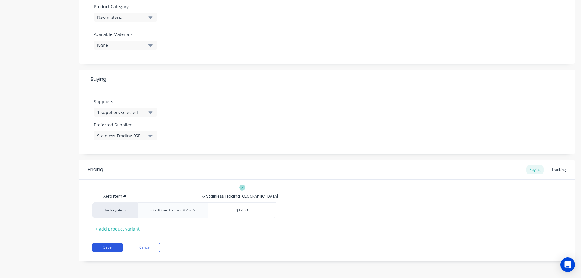
click at [109, 248] on button "Save" at bounding box center [107, 248] width 30 height 10
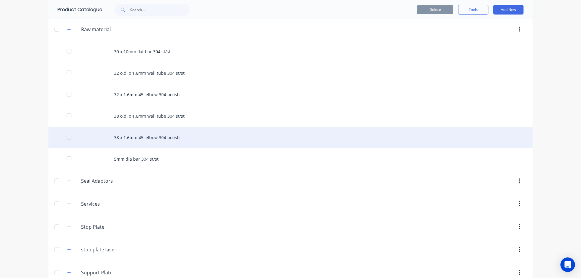
scroll to position [282, 0]
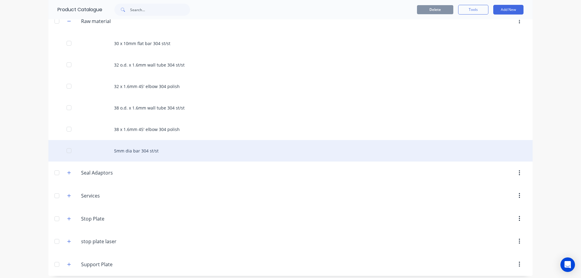
click at [123, 150] on div "5mm dia bar 304 st/st" at bounding box center [290, 150] width 484 height 21
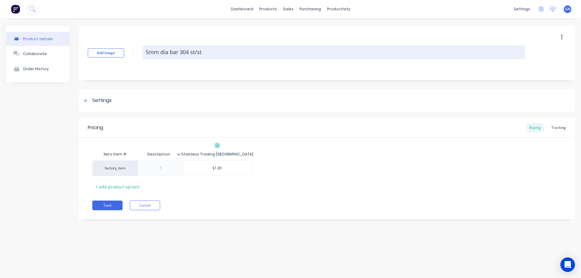
drag, startPoint x: 146, startPoint y: 52, endPoint x: 211, endPoint y: 51, distance: 64.5
click at [211, 51] on textarea "5mm dia bar 304 st/st" at bounding box center [334, 52] width 383 height 14
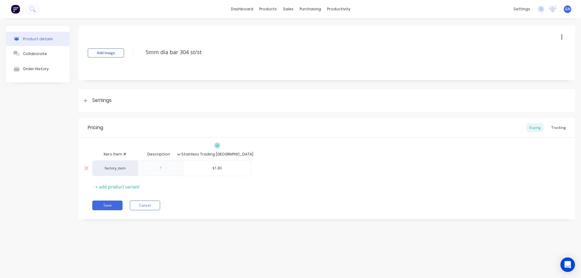
click at [166, 172] on div "factory_item $1.80" at bounding box center [326, 168] width 469 height 16
drag, startPoint x: 168, startPoint y: 168, endPoint x: 151, endPoint y: 167, distance: 17.6
click at [151, 167] on div at bounding box center [161, 168] width 30 height 8
paste div
type input "$1.80"
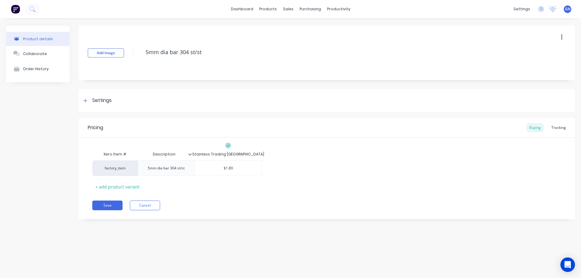
click at [189, 154] on icon at bounding box center [189, 154] width 3 height 2
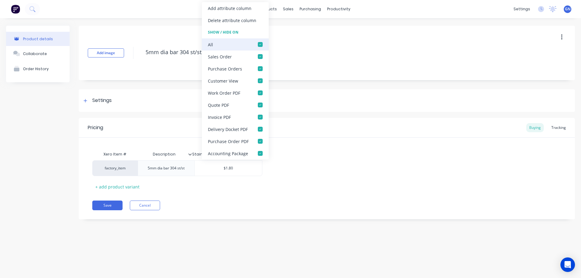
click at [260, 42] on div at bounding box center [260, 44] width 12 height 12
click at [212, 172] on div "$1.80" at bounding box center [229, 168] width 68 height 15
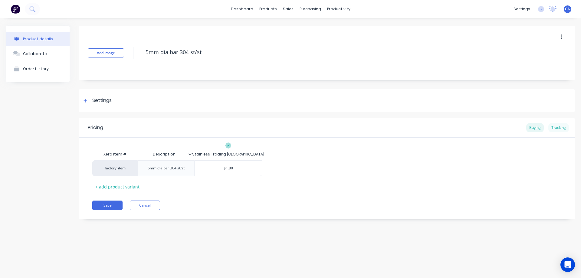
click at [559, 126] on div "Tracking" at bounding box center [558, 127] width 21 height 9
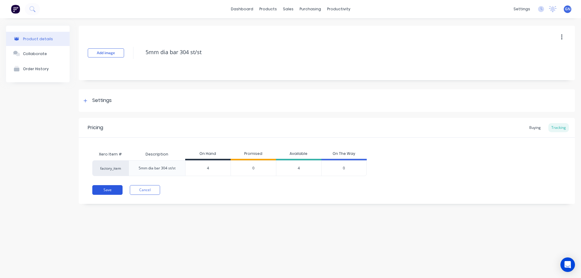
click at [107, 191] on button "Save" at bounding box center [107, 190] width 30 height 10
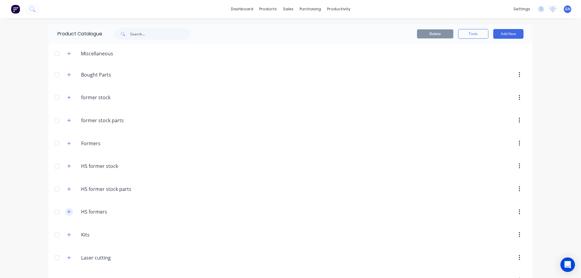
click at [67, 212] on icon "button" at bounding box center [69, 212] width 4 height 4
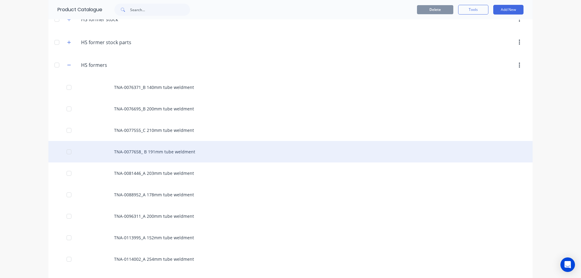
scroll to position [172, 0]
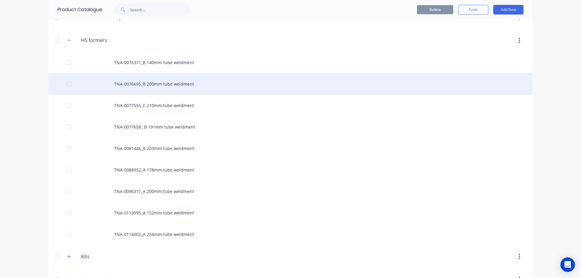
click at [154, 85] on div "TNA-0076695_B 200mm tube weldment" at bounding box center [290, 83] width 484 height 21
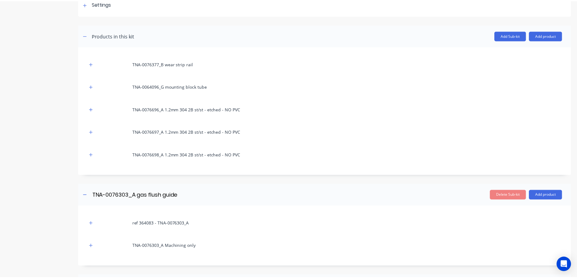
scroll to position [81, 0]
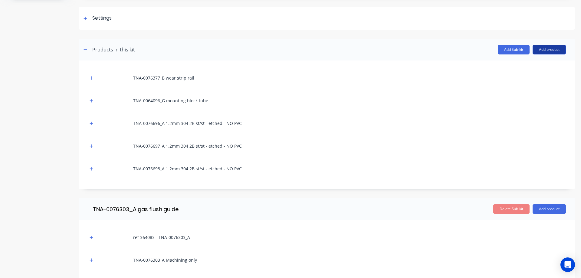
click at [548, 51] on button "Add product" at bounding box center [549, 50] width 33 height 10
click at [528, 63] on div "Product catalogue" at bounding box center [537, 65] width 47 height 9
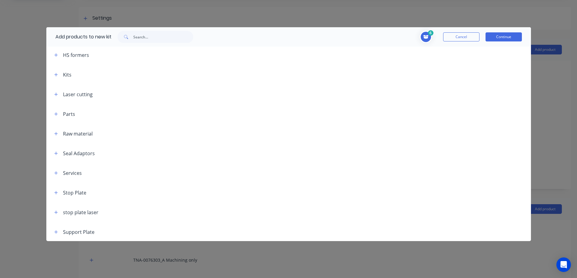
scroll to position [140, 0]
click at [57, 132] on icon "button" at bounding box center [56, 133] width 4 height 4
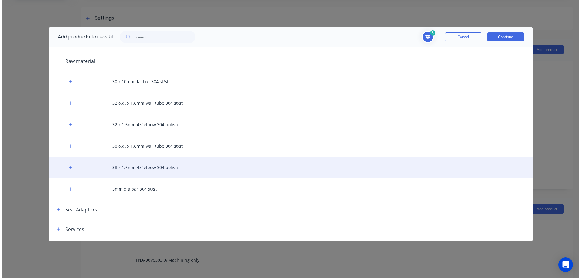
scroll to position [241, 0]
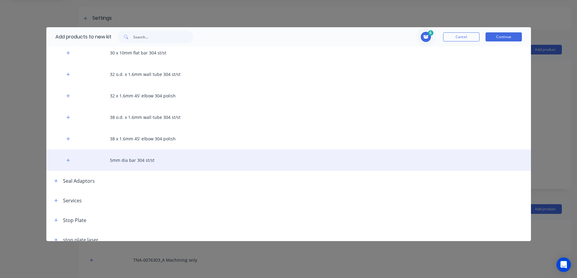
click at [143, 161] on div "5mm dia bar 304 st/st" at bounding box center [288, 160] width 484 height 21
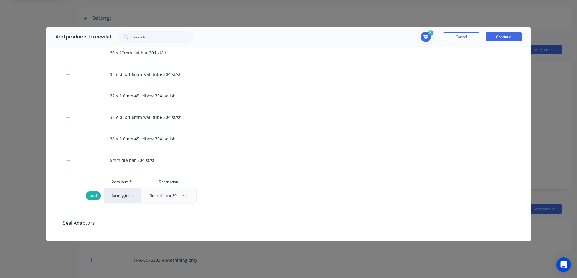
click at [95, 196] on span "add" at bounding box center [93, 196] width 7 height 6
click at [500, 36] on button "Continue" at bounding box center [503, 36] width 36 height 9
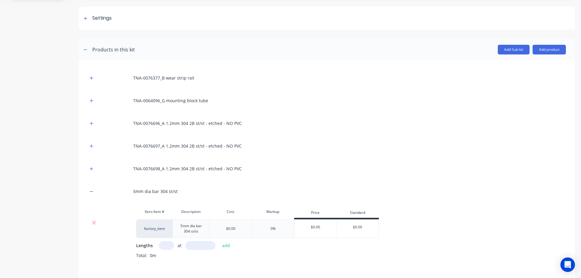
click at [165, 245] on input "text" at bounding box center [166, 245] width 15 height 9
click at [166, 245] on input "text" at bounding box center [166, 245] width 15 height 9
type input "1"
type input "400"
click at [228, 243] on button "add" at bounding box center [226, 246] width 14 height 8
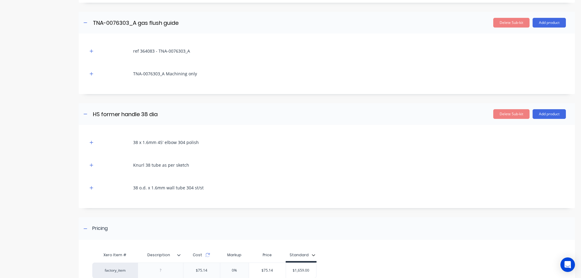
scroll to position [427, 0]
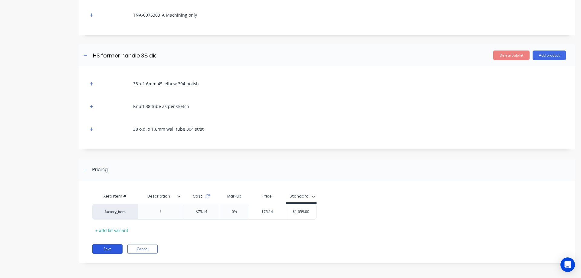
click at [111, 247] on button "Save" at bounding box center [107, 249] width 30 height 10
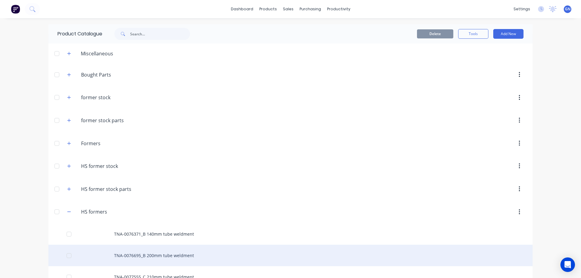
click at [163, 259] on div "TNA-0076695_B 200mm tube weldment" at bounding box center [290, 255] width 484 height 21
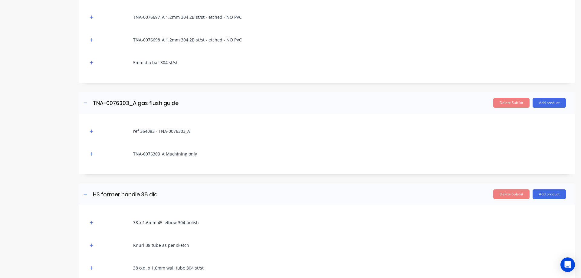
scroll to position [212, 0]
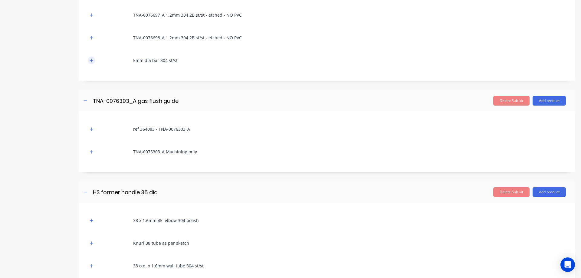
click at [90, 61] on icon "button" at bounding box center [92, 60] width 4 height 4
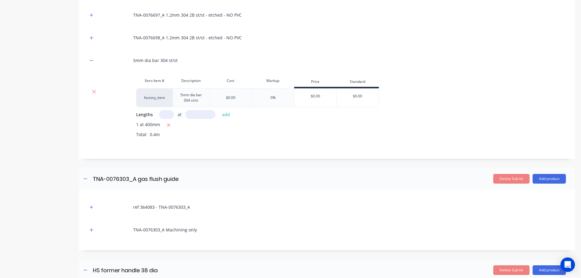
click at [93, 92] on icon at bounding box center [94, 92] width 5 height 6
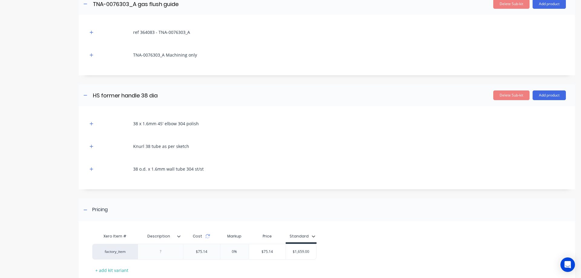
scroll to position [313, 0]
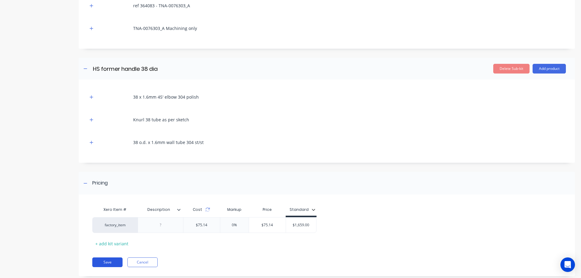
click at [109, 263] on button "Save" at bounding box center [107, 263] width 30 height 10
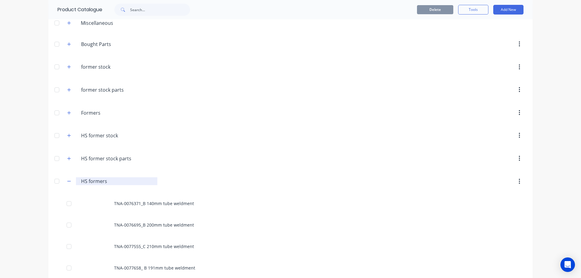
scroll to position [40, 0]
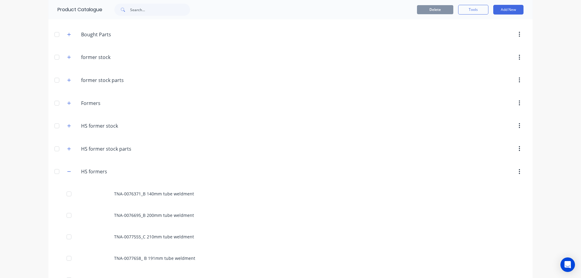
drag, startPoint x: 66, startPoint y: 173, endPoint x: 71, endPoint y: 169, distance: 6.5
click at [67, 173] on icon "button" at bounding box center [69, 171] width 4 height 4
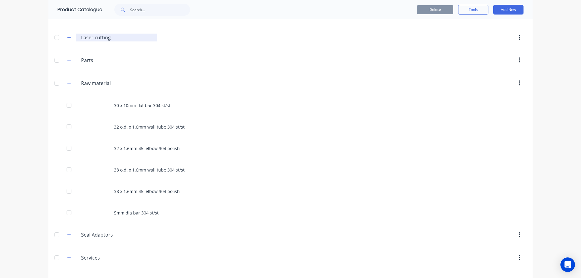
scroll to position [242, 0]
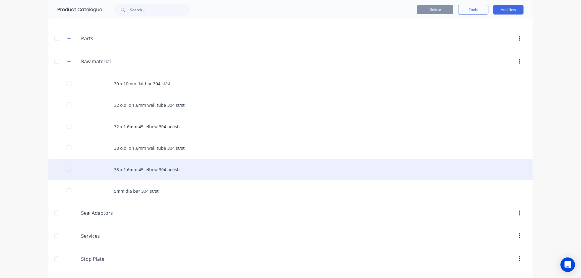
click at [135, 170] on div "38 x 1.6mm 45' elbow 304 polish" at bounding box center [290, 169] width 484 height 21
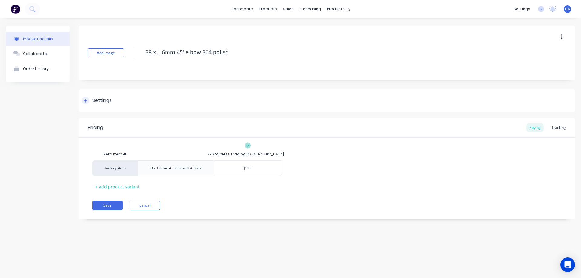
click at [86, 100] on icon at bounding box center [86, 101] width 4 height 4
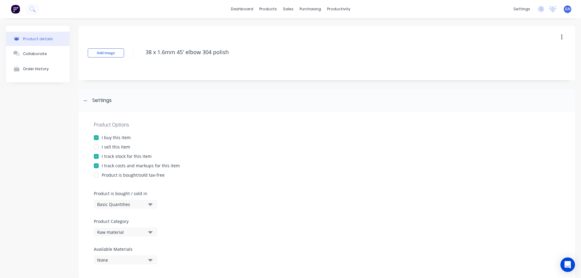
click at [97, 146] on div at bounding box center [96, 147] width 12 height 12
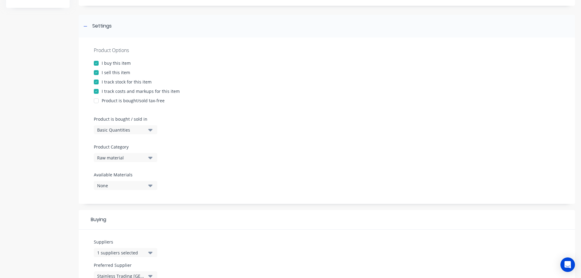
scroll to position [71, 0]
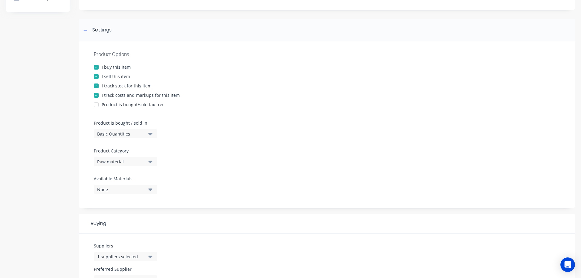
drag, startPoint x: 96, startPoint y: 77, endPoint x: 112, endPoint y: 87, distance: 18.6
click at [97, 77] on div at bounding box center [96, 77] width 12 height 12
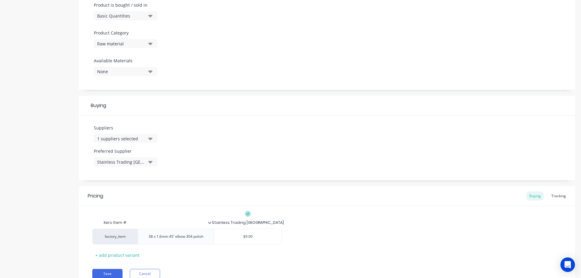
scroll to position [215, 0]
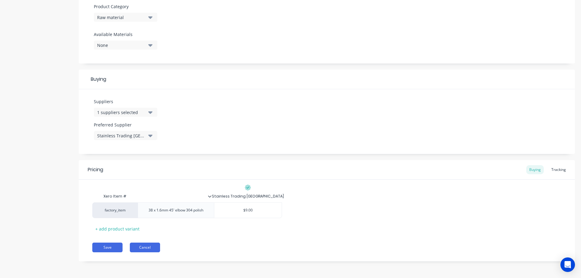
click at [147, 248] on button "Cancel" at bounding box center [145, 248] width 30 height 10
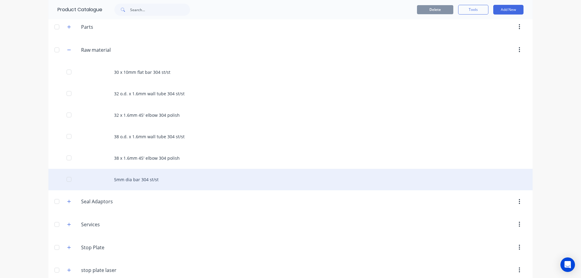
scroll to position [262, 0]
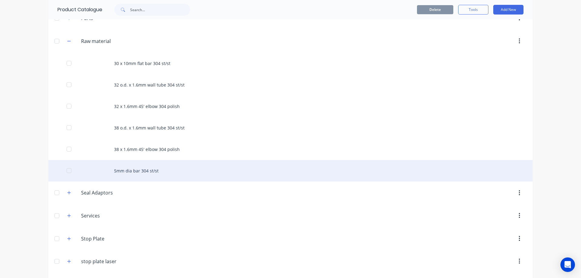
click at [130, 169] on div "5mm dia bar 304 st/st" at bounding box center [290, 170] width 484 height 21
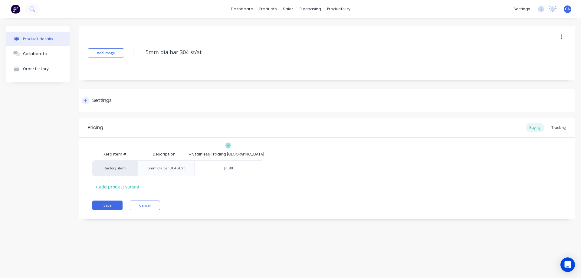
click at [88, 100] on div at bounding box center [86, 101] width 8 height 8
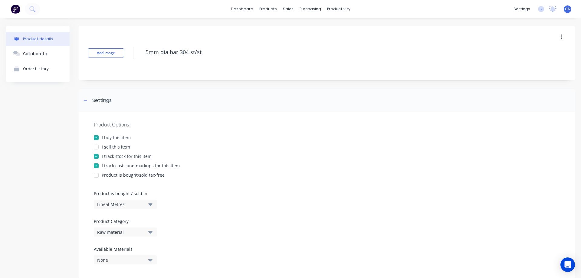
click at [97, 147] on div at bounding box center [96, 147] width 12 height 12
click at [85, 98] on div at bounding box center [86, 101] width 8 height 8
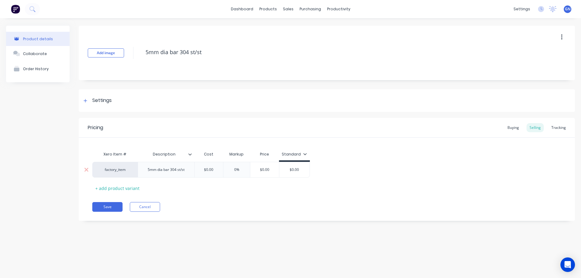
drag, startPoint x: 216, startPoint y: 171, endPoint x: 199, endPoint y: 170, distance: 17.6
click at [199, 170] on input "$0.00" at bounding box center [209, 169] width 30 height 5
type input "1.8"
type input "0%"
click at [515, 128] on div "Buying" at bounding box center [514, 127] width 18 height 9
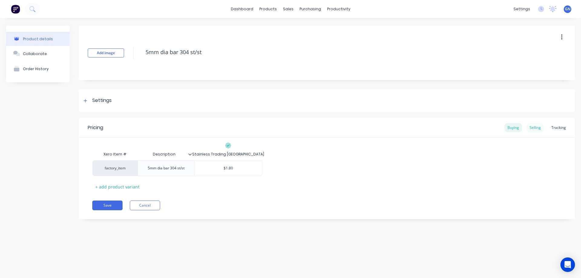
click at [536, 125] on div "Selling" at bounding box center [535, 127] width 17 height 9
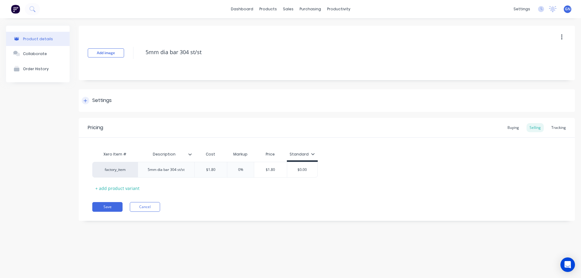
click at [86, 100] on icon at bounding box center [85, 100] width 3 height 3
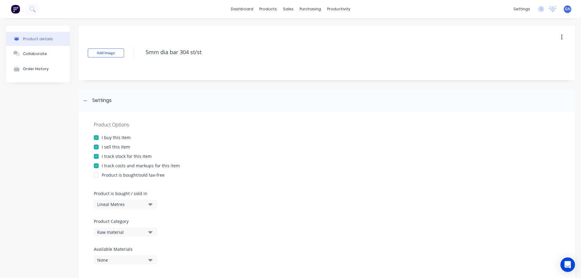
click at [96, 146] on div at bounding box center [96, 147] width 12 height 12
click at [86, 100] on icon at bounding box center [86, 101] width 4 height 4
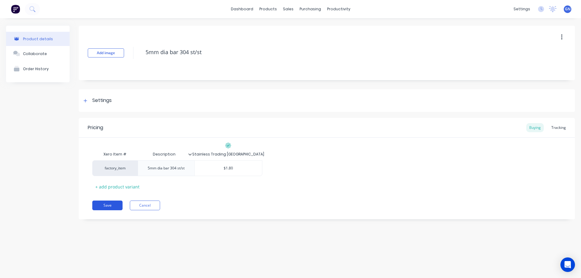
click at [113, 206] on button "Save" at bounding box center [107, 206] width 30 height 10
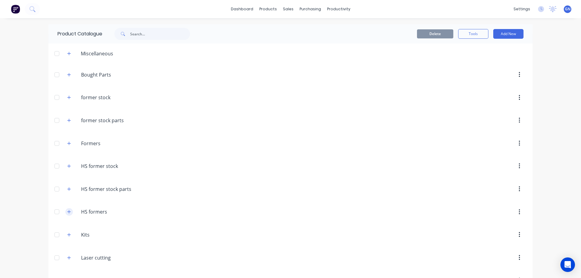
click at [68, 212] on icon "button" at bounding box center [69, 212] width 4 height 4
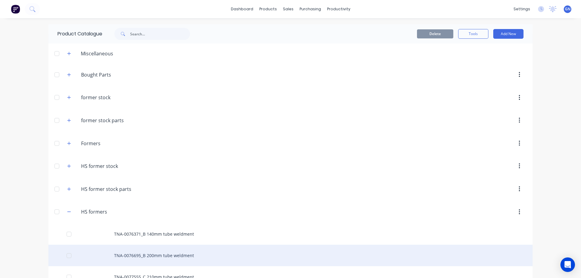
click at [142, 254] on div "TNA-0076695_B 200mm tube weldment" at bounding box center [290, 255] width 484 height 21
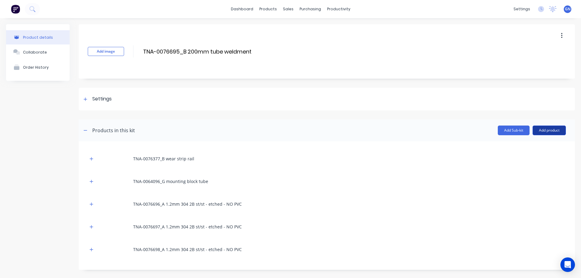
click at [545, 131] on button "Add product" at bounding box center [549, 131] width 33 height 10
click at [527, 146] on div "Product catalogue" at bounding box center [537, 146] width 47 height 9
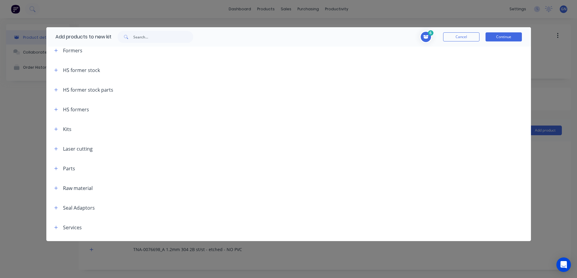
scroll to position [131, 0]
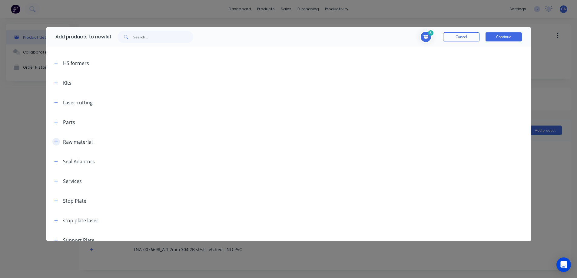
click at [54, 141] on icon "button" at bounding box center [56, 142] width 4 height 4
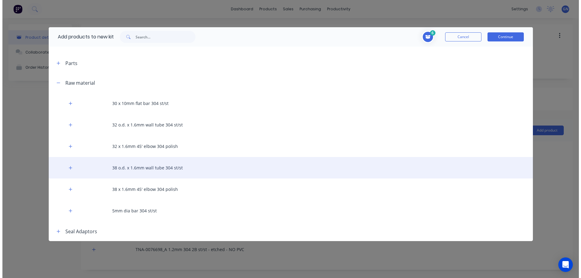
scroll to position [242, 0]
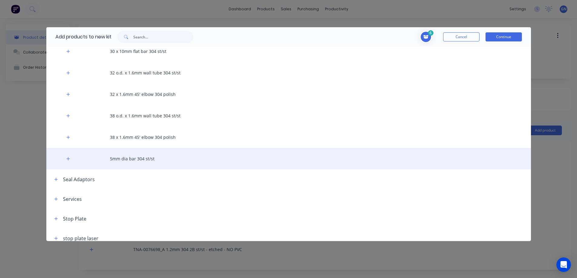
click at [124, 159] on div "5mm dia bar 304 st/st" at bounding box center [288, 158] width 484 height 21
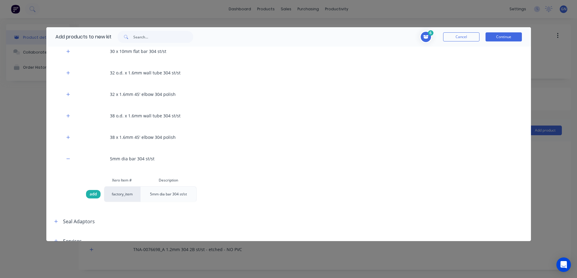
click at [91, 193] on span "add" at bounding box center [93, 194] width 7 height 6
click at [493, 34] on button "Continue" at bounding box center [503, 36] width 36 height 9
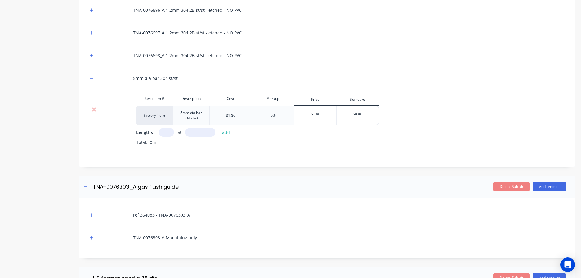
scroll to position [202, 0]
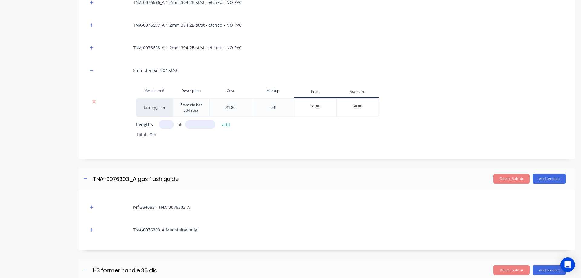
click at [165, 124] on input "text" at bounding box center [166, 124] width 15 height 9
type input "1"
type input "400"
click at [224, 125] on button "add" at bounding box center [226, 124] width 14 height 8
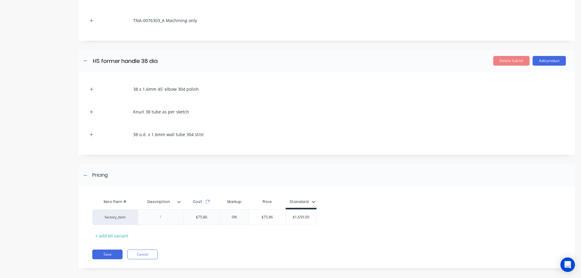
scroll to position [427, 0]
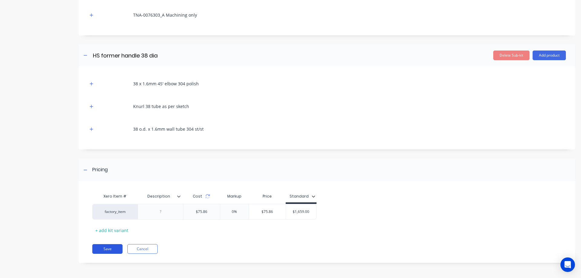
click at [108, 249] on button "Save" at bounding box center [107, 249] width 30 height 10
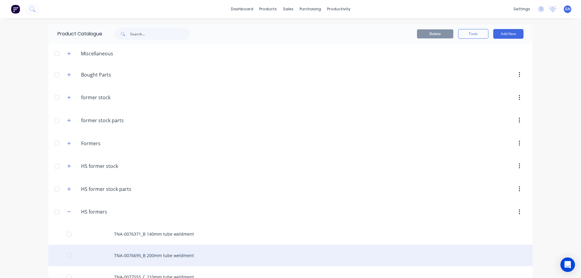
click at [140, 255] on div "TNA-0076695_B 200mm tube weldment" at bounding box center [290, 255] width 484 height 21
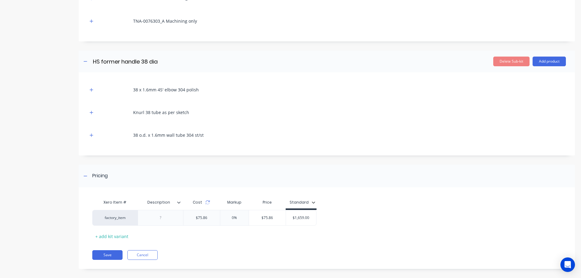
scroll to position [349, 0]
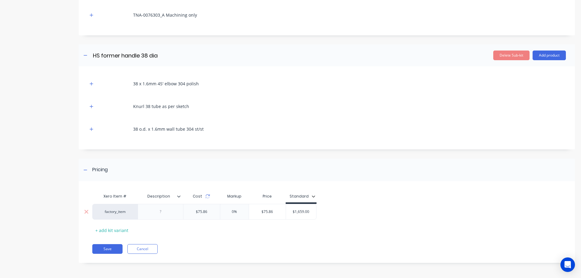
drag, startPoint x: 291, startPoint y: 213, endPoint x: 315, endPoint y: 211, distance: 23.4
click at [315, 211] on input "$1,659.00" at bounding box center [301, 211] width 30 height 5
type input "1769"
click at [108, 250] on button "Save" at bounding box center [107, 249] width 30 height 10
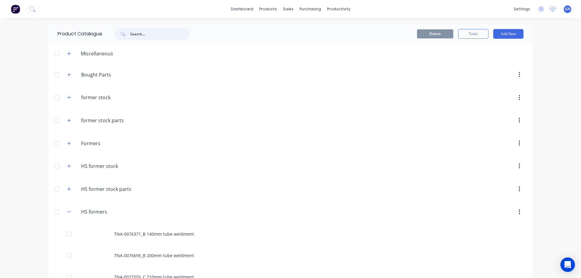
click at [141, 34] on input "text" at bounding box center [160, 34] width 60 height 12
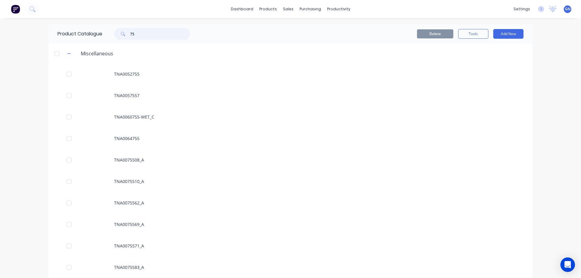
type input "7"
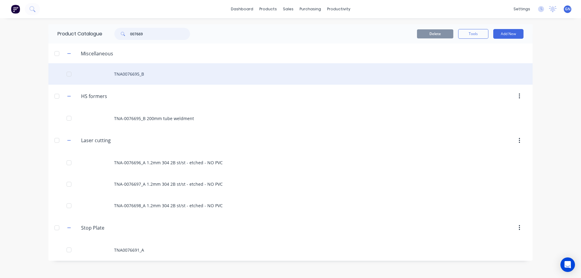
click at [68, 74] on div at bounding box center [69, 74] width 12 height 12
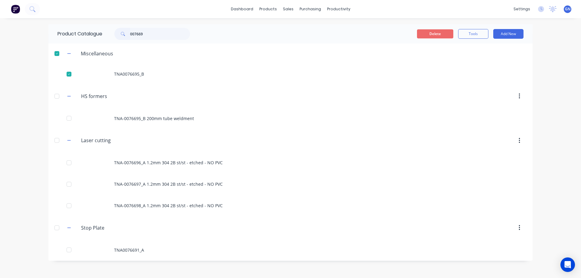
click at [432, 31] on button "Delete" at bounding box center [435, 33] width 36 height 9
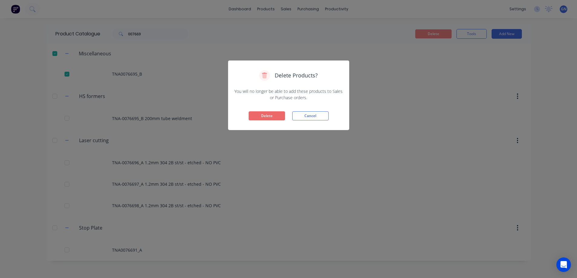
click at [271, 116] on button "Delete" at bounding box center [266, 115] width 36 height 9
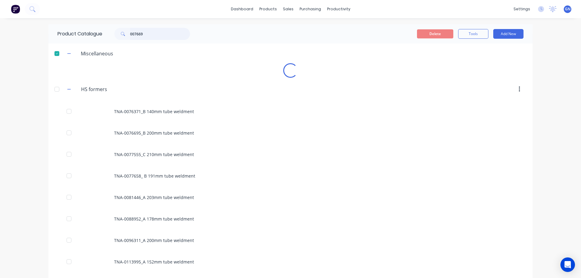
click at [151, 33] on input "007669" at bounding box center [160, 34] width 60 height 12
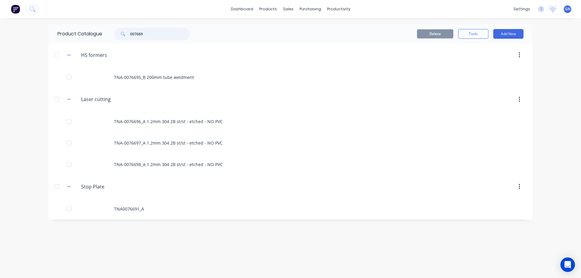
drag, startPoint x: 155, startPoint y: 33, endPoint x: 136, endPoint y: 33, distance: 19.7
click at [136, 33] on input "007669" at bounding box center [160, 34] width 60 height 12
type input "0096311"
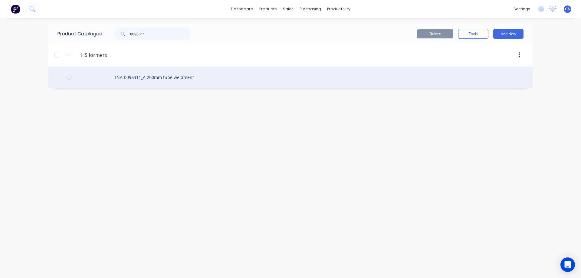
click at [143, 78] on div "TNA-0096311_A 200mm tube weldment" at bounding box center [290, 77] width 484 height 21
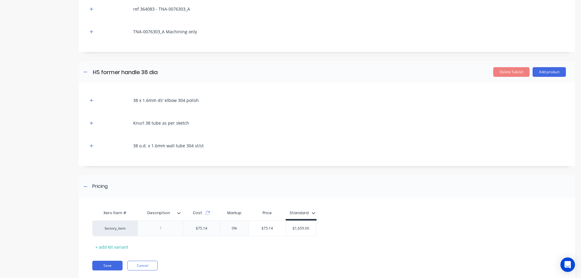
scroll to position [326, 0]
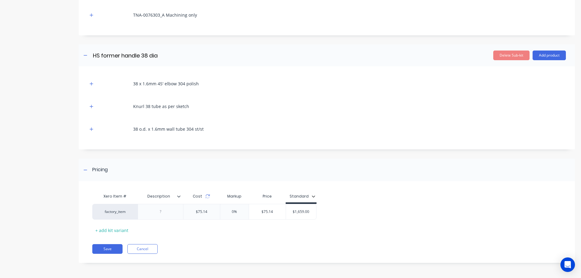
click at [180, 197] on icon at bounding box center [179, 197] width 4 height 4
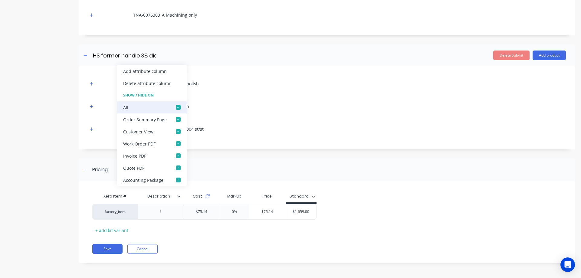
click at [177, 107] on div at bounding box center [178, 107] width 12 height 12
click at [107, 250] on button "Save" at bounding box center [107, 249] width 30 height 10
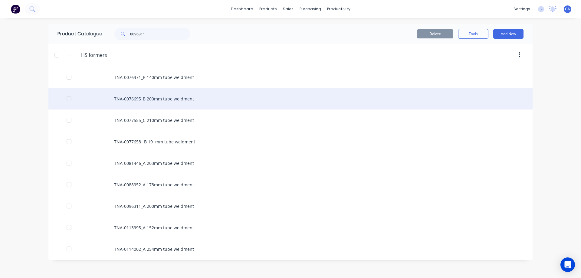
click at [145, 97] on div "TNA-0076695_B 200mm tube weldment" at bounding box center [290, 98] width 484 height 21
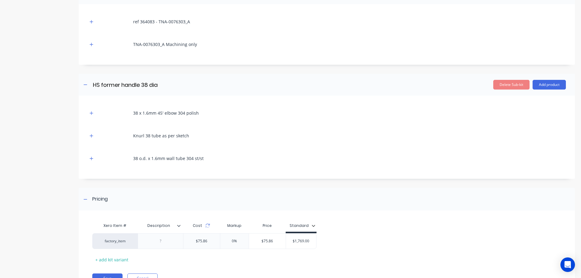
scroll to position [349, 0]
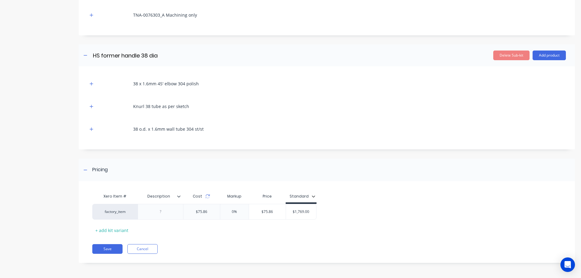
click at [180, 197] on icon at bounding box center [179, 197] width 4 height 4
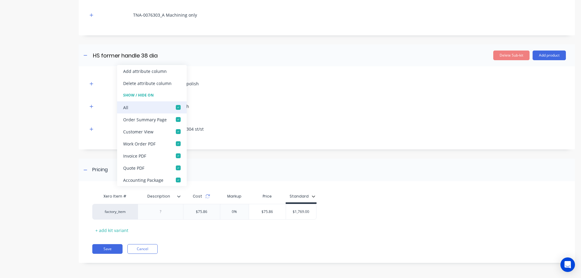
click at [178, 108] on div at bounding box center [178, 107] width 12 height 12
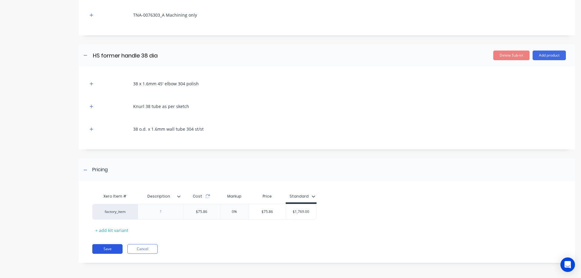
click at [112, 245] on button "Save" at bounding box center [107, 249] width 30 height 10
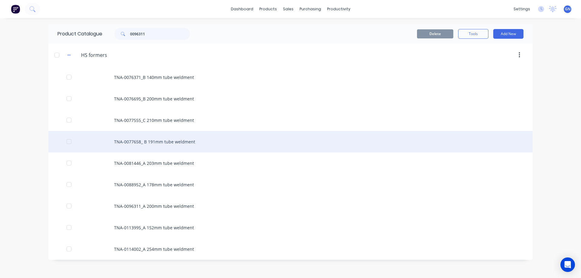
click at [156, 141] on div "TNA-0077658_ B 191mm tube weldment" at bounding box center [290, 141] width 484 height 21
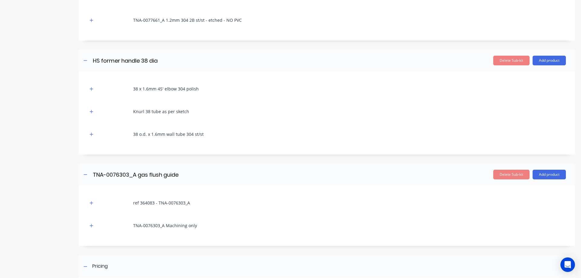
scroll to position [293, 0]
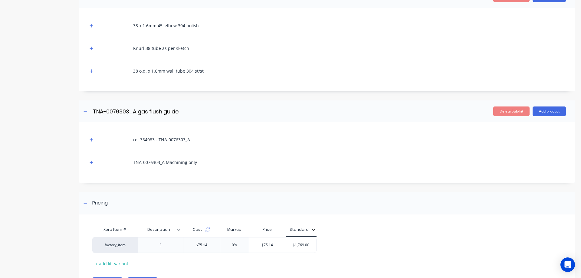
click at [178, 229] on icon at bounding box center [179, 230] width 4 height 4
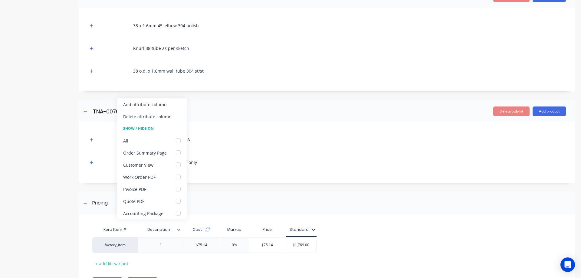
click at [178, 231] on icon at bounding box center [179, 230] width 4 height 4
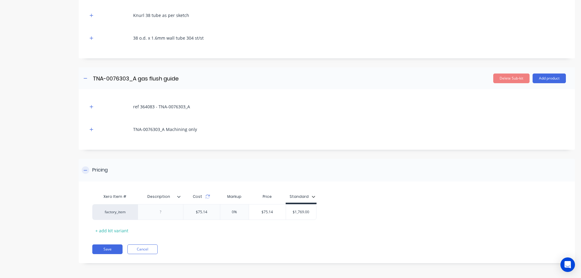
scroll to position [326, 0]
click at [141, 249] on button "Cancel" at bounding box center [142, 249] width 30 height 10
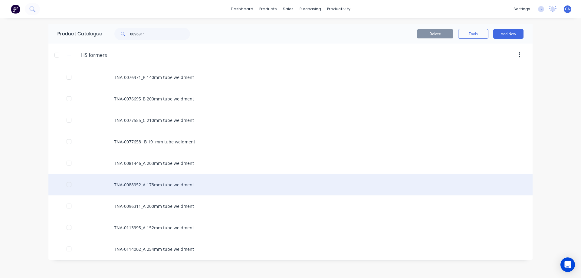
click at [162, 183] on div "TNA-0088952_A 178mm tube weldment" at bounding box center [290, 184] width 484 height 21
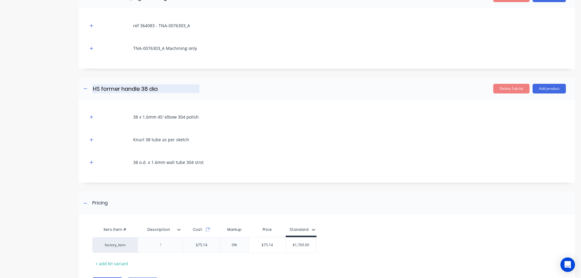
scroll to position [326, 0]
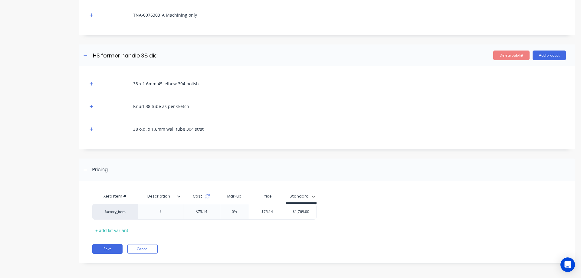
type input "Description"
click at [179, 199] on input "Description" at bounding box center [159, 196] width 42 height 5
click at [179, 196] on icon at bounding box center [179, 197] width 4 height 4
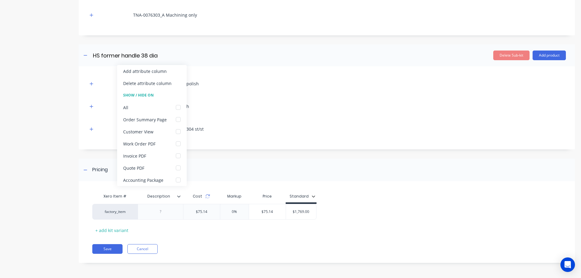
click at [179, 197] on icon at bounding box center [178, 197] width 3 height 2
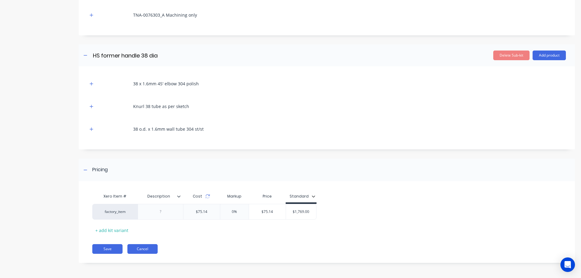
click at [152, 248] on button "Cancel" at bounding box center [142, 249] width 30 height 10
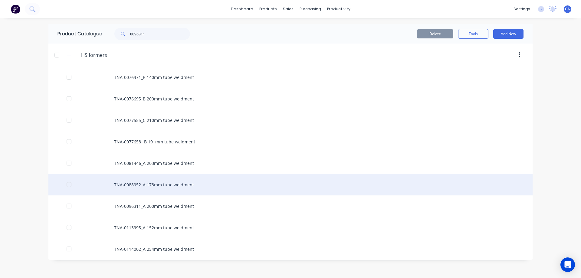
click at [150, 185] on div "TNA-0088952_A 178mm tube weldment" at bounding box center [290, 184] width 484 height 21
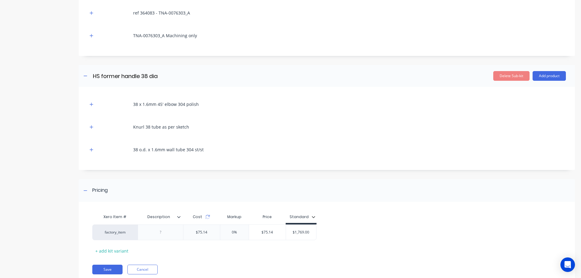
scroll to position [326, 0]
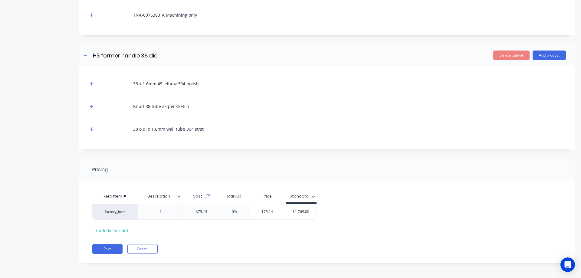
click at [179, 197] on icon at bounding box center [178, 197] width 3 height 2
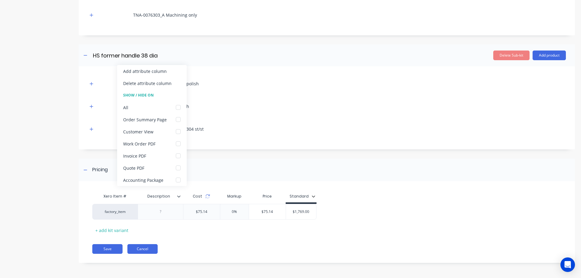
click at [145, 249] on button "Cancel" at bounding box center [142, 249] width 30 height 10
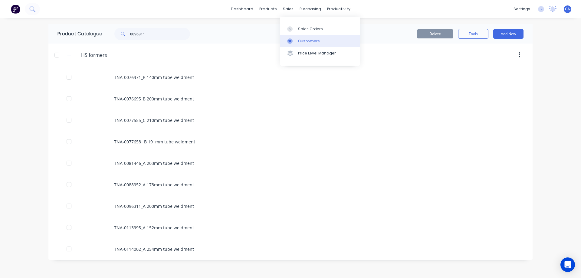
click at [302, 40] on div "Customers" at bounding box center [309, 40] width 22 height 5
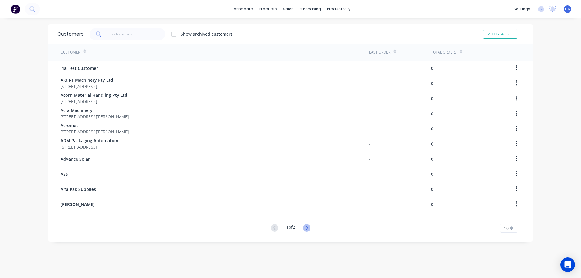
click at [307, 229] on icon at bounding box center [307, 228] width 8 height 8
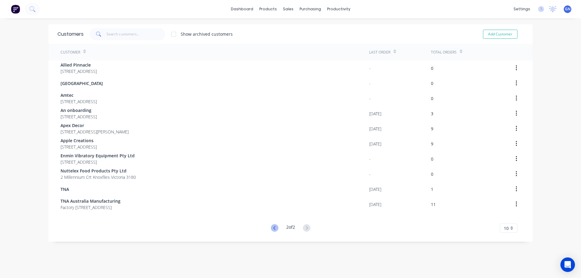
click at [272, 229] on icon at bounding box center [275, 228] width 8 height 8
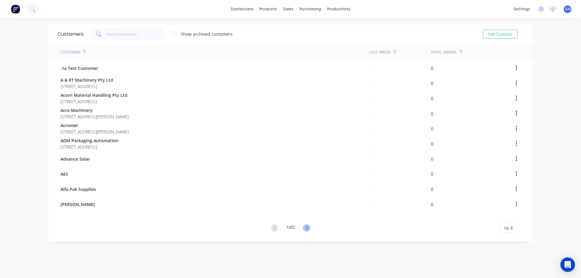
click at [305, 228] on icon at bounding box center [307, 228] width 8 height 8
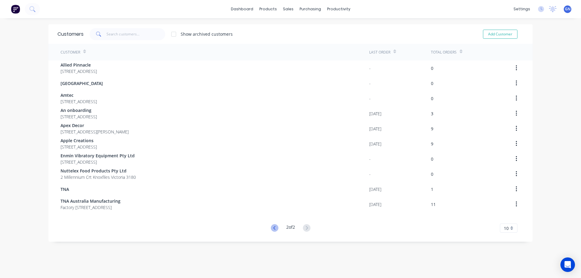
click at [273, 227] on icon at bounding box center [274, 228] width 2 height 4
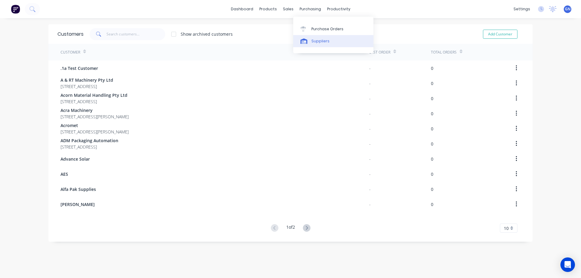
click at [317, 42] on div "Suppliers" at bounding box center [320, 40] width 18 height 5
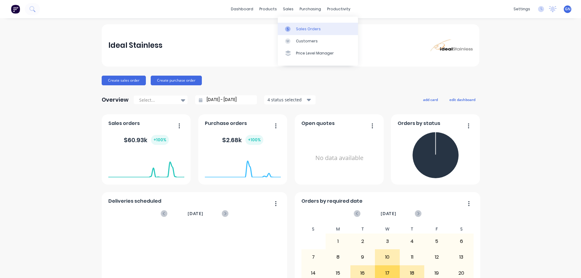
click at [301, 27] on div "Sales Orders" at bounding box center [308, 28] width 25 height 5
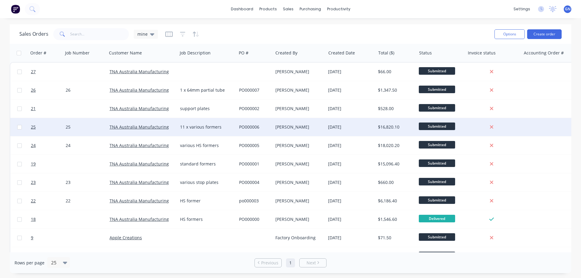
click at [219, 127] on div "11 x various formers" at bounding box center [205, 127] width 51 height 6
click at [252, 127] on div "PO000006" at bounding box center [254, 127] width 30 height 6
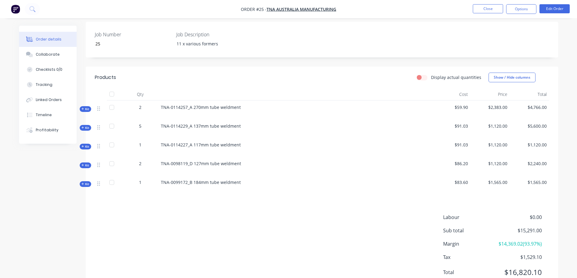
scroll to position [141, 0]
click at [548, 8] on button "Edit Order" at bounding box center [554, 8] width 30 height 9
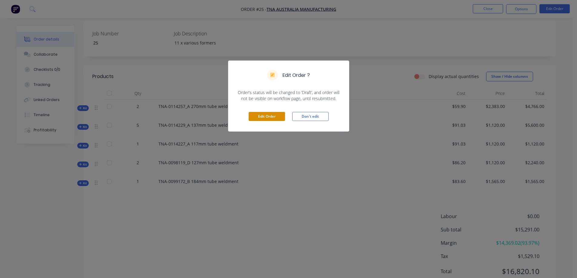
click at [272, 115] on button "Edit Order" at bounding box center [266, 116] width 36 height 9
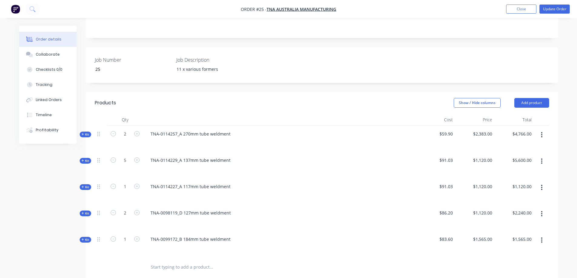
scroll to position [202, 0]
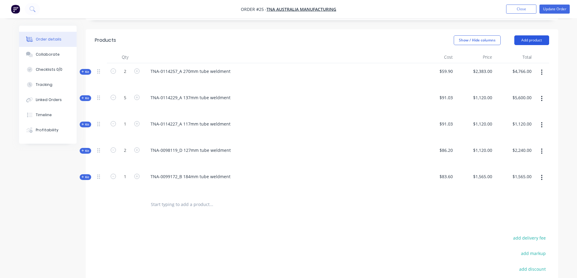
click at [532, 35] on button "Add product" at bounding box center [531, 40] width 35 height 10
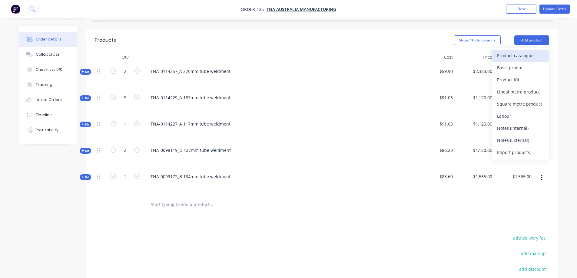
click at [514, 51] on div "Product catalogue" at bounding box center [520, 55] width 47 height 9
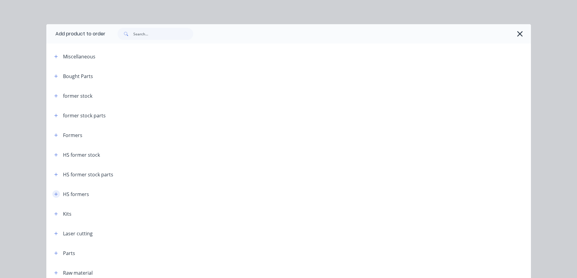
click at [54, 195] on icon "button" at bounding box center [56, 194] width 4 height 4
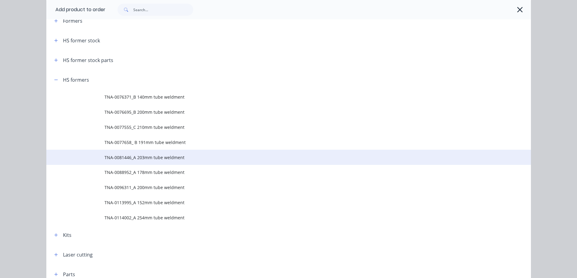
scroll to position [182, 0]
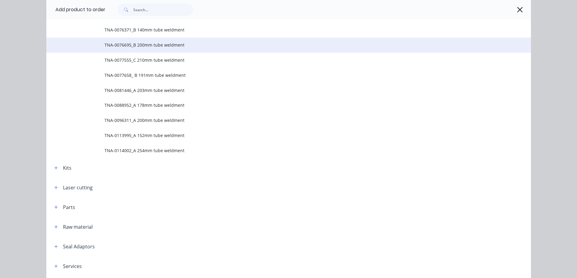
click at [129, 44] on span "TNA-0076695_B 200mm tube weldment" at bounding box center [274, 45] width 341 height 6
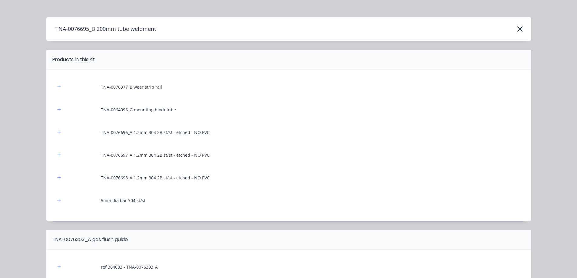
scroll to position [0, 0]
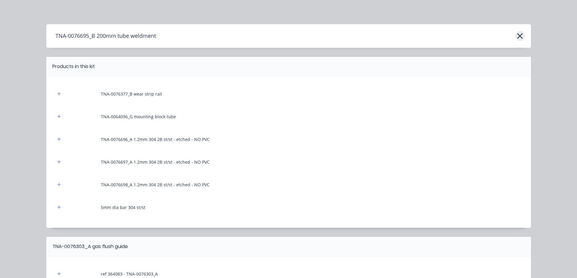
click at [517, 37] on icon "button" at bounding box center [519, 36] width 6 height 8
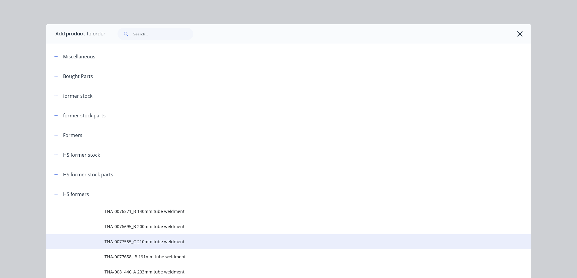
scroll to position [184, 0]
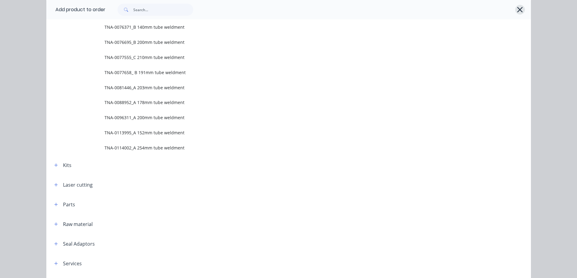
click at [517, 10] on icon "button" at bounding box center [519, 9] width 5 height 5
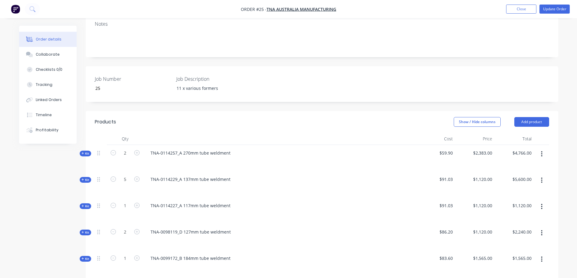
scroll to position [101, 0]
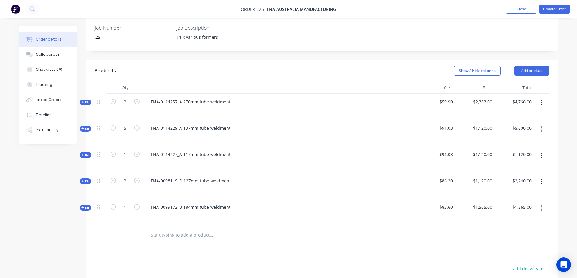
scroll to position [172, 0]
drag, startPoint x: 186, startPoint y: 217, endPoint x: 184, endPoint y: 204, distance: 12.9
click at [186, 229] on input "text" at bounding box center [210, 235] width 121 height 12
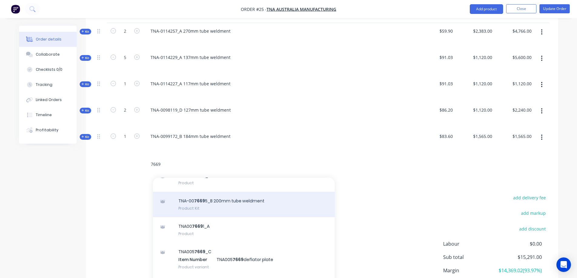
scroll to position [10, 0]
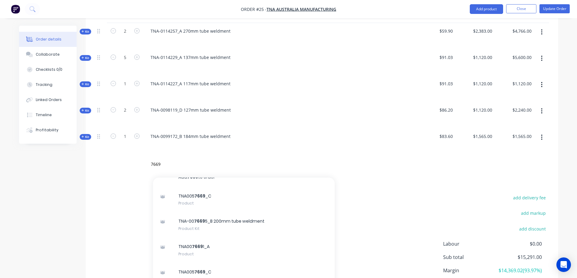
click at [148, 158] on div "7669 Add 7669 to order TNA005 7669 _C Product TNA-00 7669 5_B 200mm tube weldme…" at bounding box center [237, 164] width 182 height 12
click at [151, 158] on input "7669" at bounding box center [210, 164] width 121 height 12
click at [186, 158] on input "07669" at bounding box center [210, 164] width 121 height 12
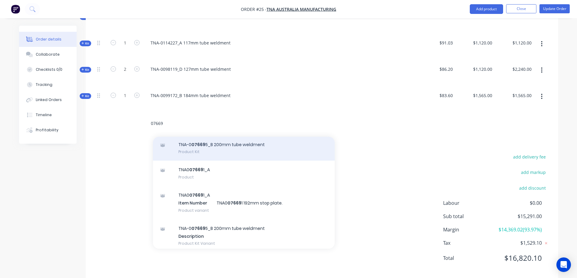
scroll to position [24, 0]
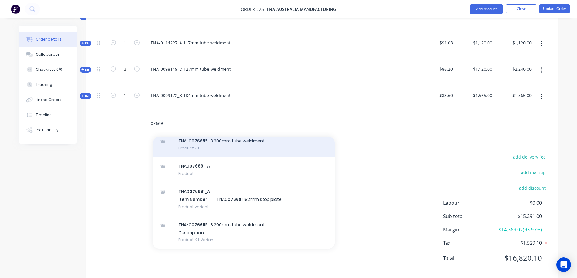
type input "07669"
click at [209, 132] on div "TNA-0 07669 5_B 200mm tube weldment Product Kit" at bounding box center [244, 144] width 182 height 25
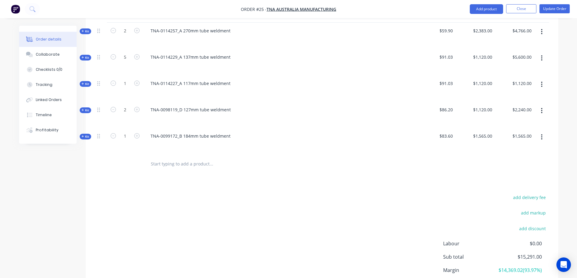
scroll to position [262, 0]
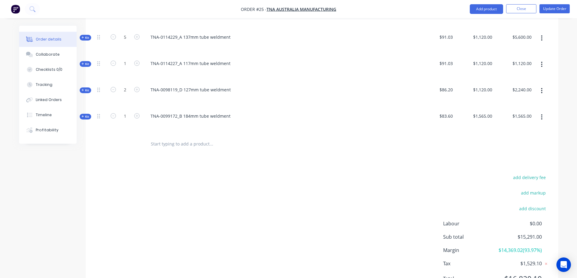
click at [176, 138] on input "text" at bounding box center [210, 144] width 121 height 12
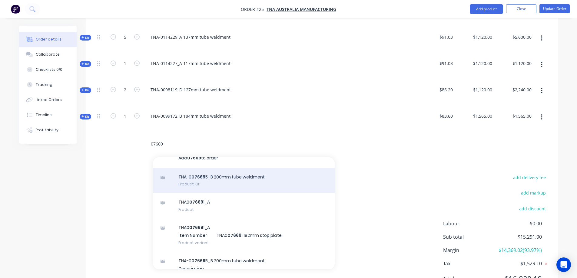
scroll to position [24, 0]
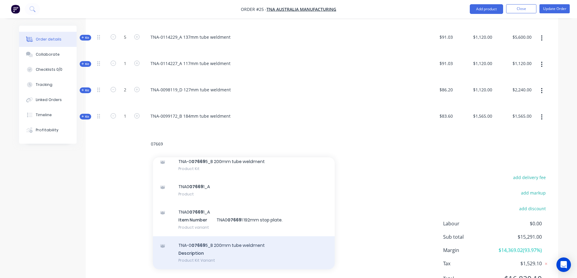
type input "07669"
click at [215, 236] on div "TNA-0 07669 5_B 200mm tube weldment Description Product Kit Variant" at bounding box center [244, 252] width 182 height 33
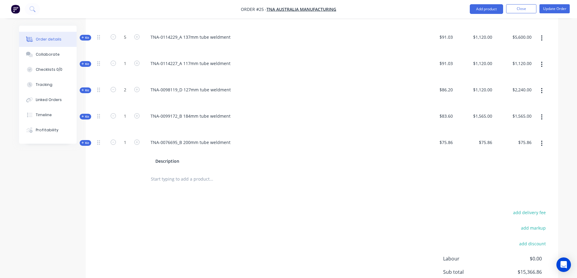
click at [85, 141] on span "Kit" at bounding box center [85, 143] width 8 height 5
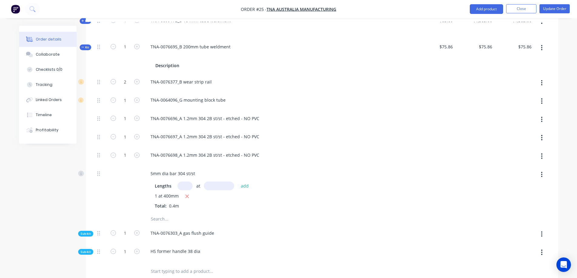
scroll to position [363, 0]
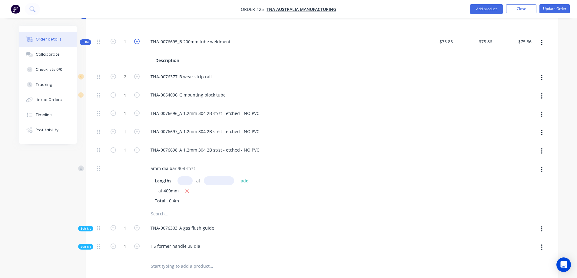
click at [137, 39] on icon "button" at bounding box center [136, 41] width 5 height 5
type input "2"
type input "$151.72"
type input "4"
type input "2"
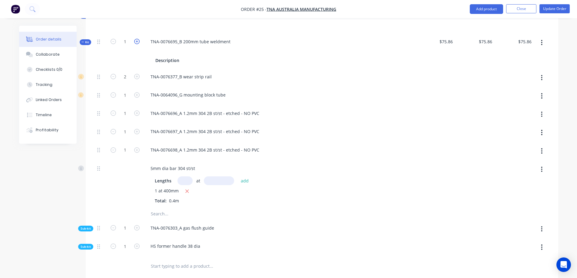
type input "2"
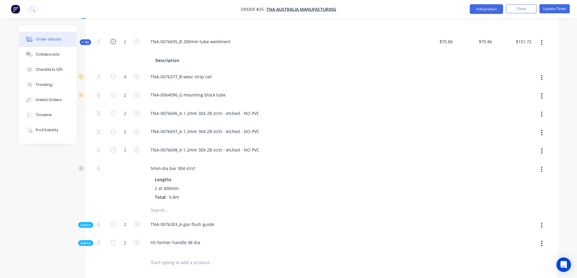
click at [112, 39] on icon "button" at bounding box center [112, 41] width 5 height 5
type input "1"
type input "$75.86"
type input "2"
type input "1"
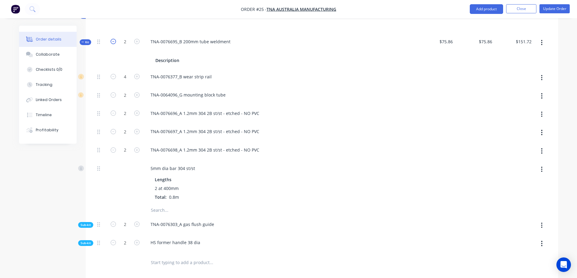
type input "1"
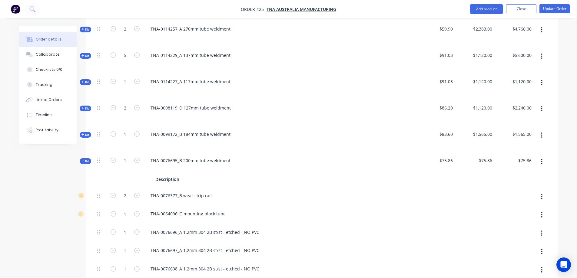
scroll to position [242, 0]
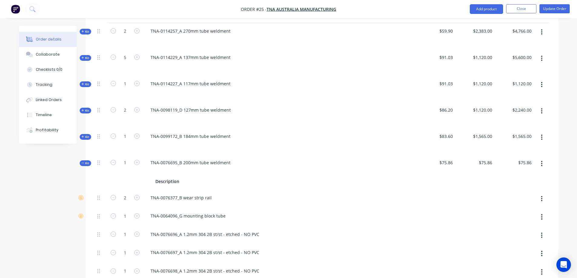
click at [88, 161] on span "Kit" at bounding box center [85, 163] width 8 height 5
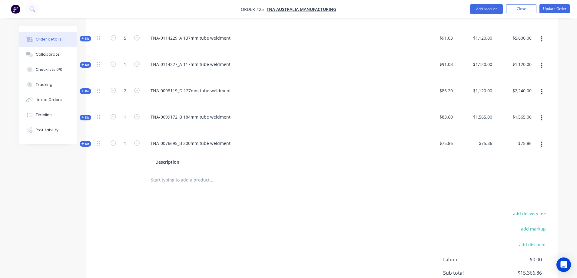
scroll to position [262, 0]
click at [176, 173] on input "text" at bounding box center [210, 179] width 121 height 12
click at [542, 140] on icon "button" at bounding box center [542, 143] width 2 height 7
click at [505, 203] on div "Delete" at bounding box center [520, 207] width 47 height 9
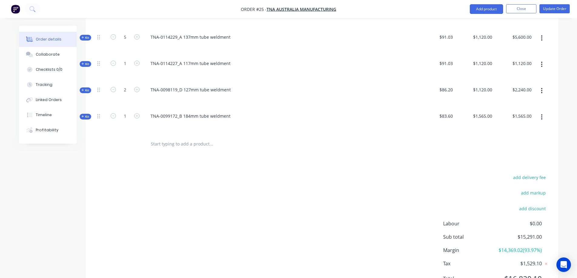
click at [167, 138] on input "text" at bounding box center [210, 144] width 121 height 12
drag, startPoint x: 167, startPoint y: 126, endPoint x: 152, endPoint y: 125, distance: 14.9
click at [152, 138] on input "73365" at bounding box center [210, 144] width 121 height 12
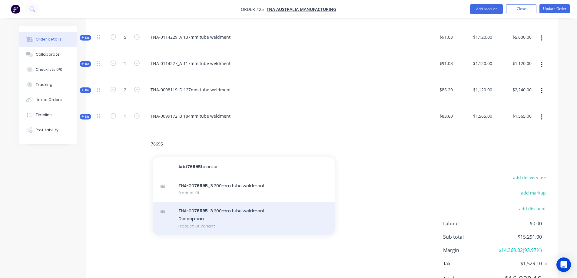
type input "76695"
click at [213, 202] on div "TNA-00 76695 _B 200mm tube weldment Description Product Kit Variant" at bounding box center [244, 218] width 182 height 33
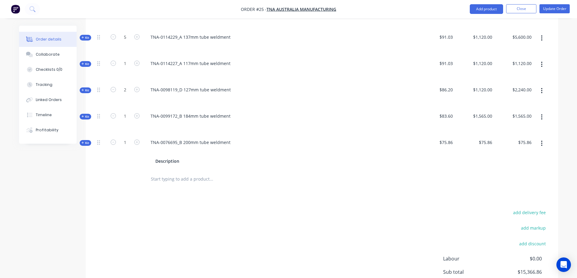
click at [171, 173] on input "text" at bounding box center [210, 179] width 121 height 12
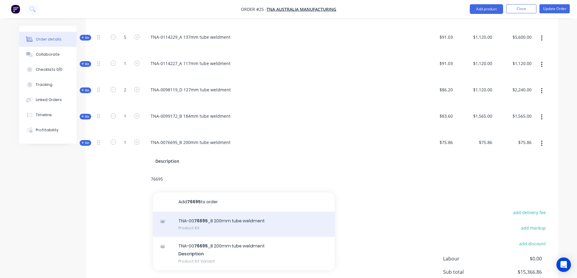
type input "76695"
click at [205, 212] on div "TNA-00 76695 _B 200mm tube weldment Product Kit" at bounding box center [244, 224] width 182 height 25
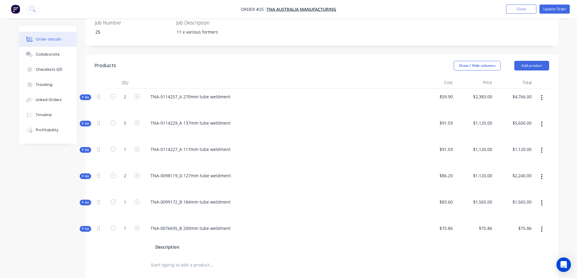
scroll to position [182, 0]
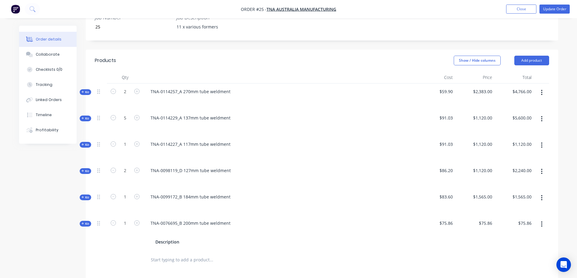
click at [541, 222] on icon "button" at bounding box center [541, 224] width 1 height 5
click at [529, 56] on button "Add product" at bounding box center [531, 61] width 35 height 10
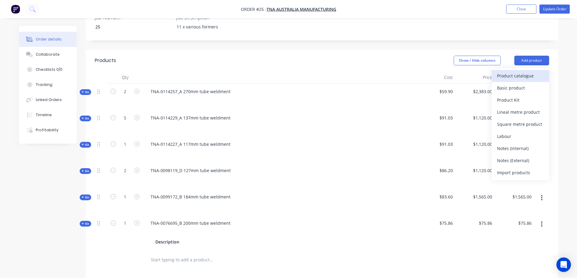
click at [518, 71] on div "Product catalogue" at bounding box center [520, 75] width 47 height 9
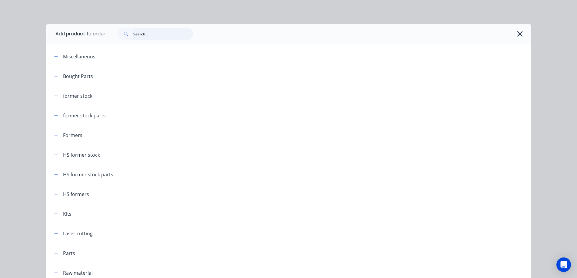
click at [160, 34] on input "text" at bounding box center [163, 34] width 60 height 12
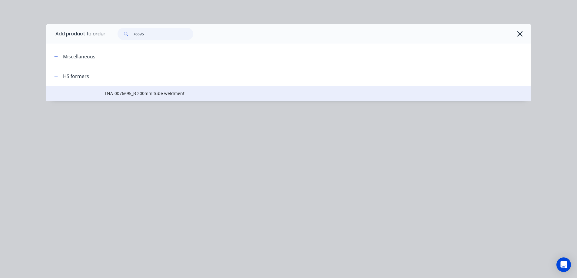
type input "76695"
click at [152, 94] on span "TNA-0076695_B 200mm tube weldment" at bounding box center [274, 93] width 341 height 6
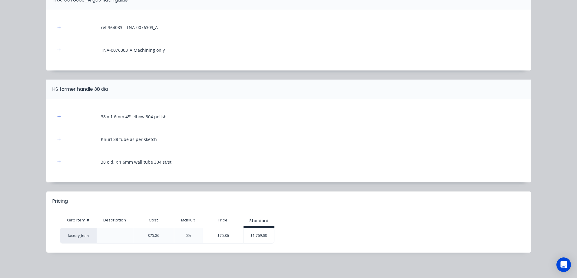
scroll to position [248, 0]
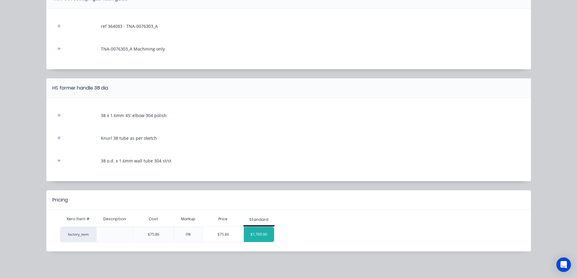
click at [254, 234] on div "$1,769.00" at bounding box center [259, 234] width 30 height 15
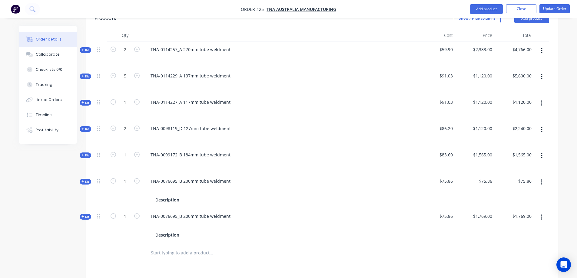
scroll to position [272, 0]
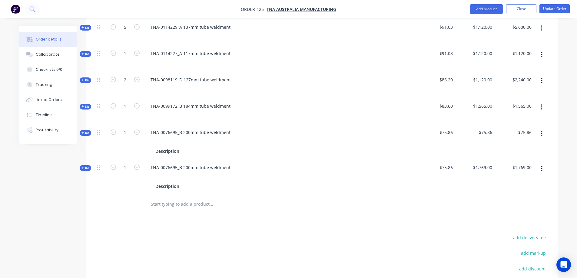
drag, startPoint x: 541, startPoint y: 153, endPoint x: 541, endPoint y: 138, distance: 14.8
click at [541, 165] on icon "button" at bounding box center [542, 168] width 2 height 7
drag, startPoint x: 510, startPoint y: 219, endPoint x: 536, endPoint y: 165, distance: 59.8
click at [510, 229] on div "Delete" at bounding box center [520, 233] width 47 height 9
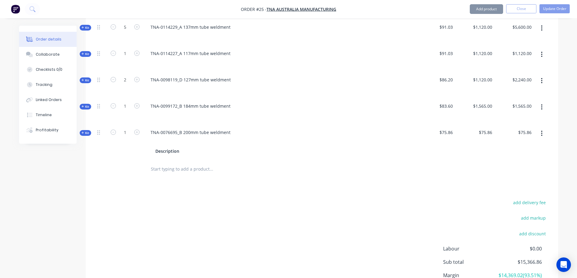
click at [544, 128] on button "button" at bounding box center [541, 133] width 14 height 11
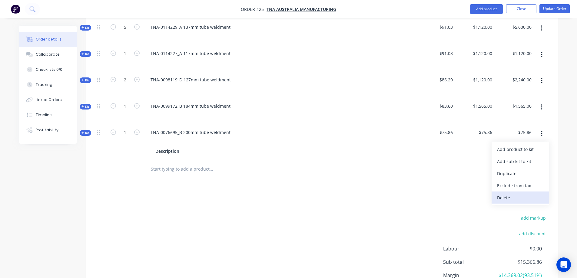
click at [508, 193] on div "Delete" at bounding box center [520, 197] width 47 height 9
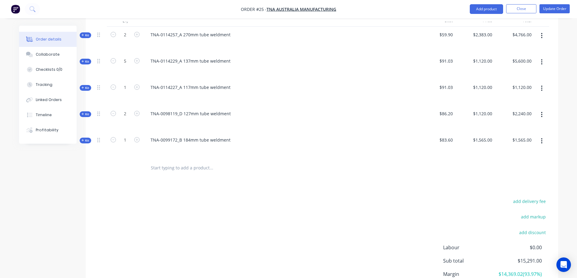
scroll to position [242, 0]
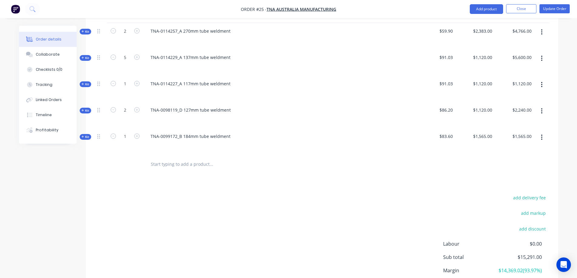
click at [163, 158] on input "text" at bounding box center [210, 164] width 121 height 12
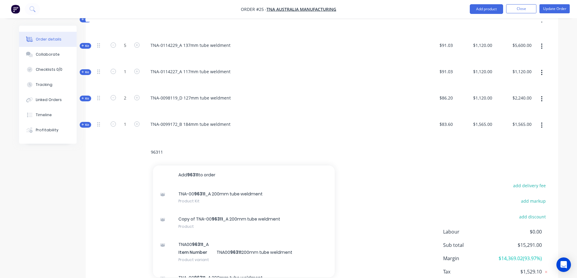
scroll to position [283, 0]
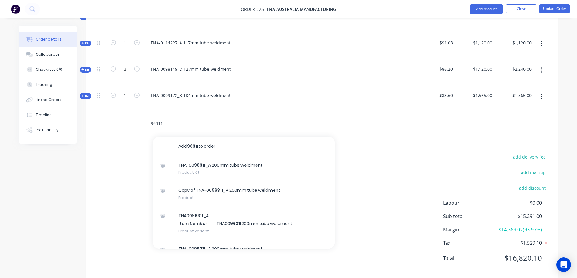
type input "96311"
click at [193, 117] on input "96311" at bounding box center [210, 123] width 121 height 12
drag, startPoint x: 186, startPoint y: 102, endPoint x: 148, endPoint y: 102, distance: 37.2
click at [148, 117] on div "96311 Add 96311 to order TNA-00 96311 _A 200mm tube weldment Product Kit Copy o…" at bounding box center [237, 123] width 182 height 12
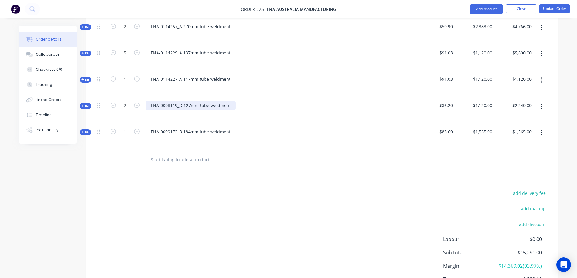
scroll to position [272, 0]
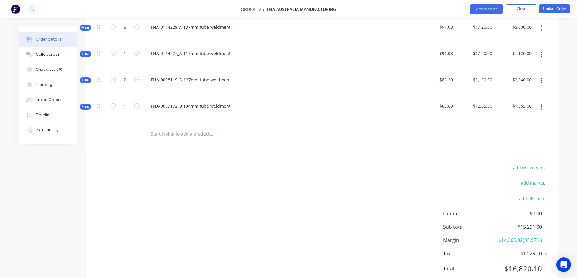
click at [169, 128] on input "text" at bounding box center [210, 134] width 121 height 12
paste input "96311"
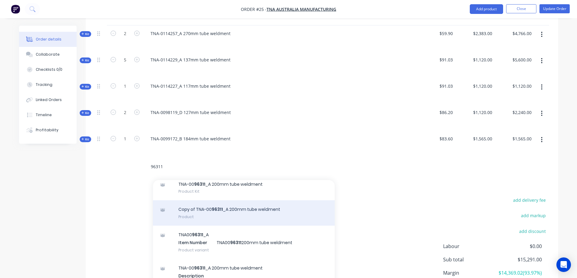
scroll to position [232, 0]
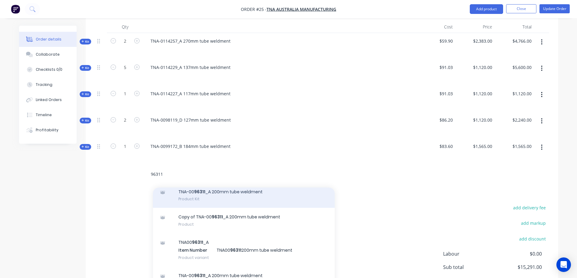
type input "96311"
click at [219, 183] on div "TNA-00 96311 _A 200mm tube weldment Product Kit" at bounding box center [244, 195] width 182 height 25
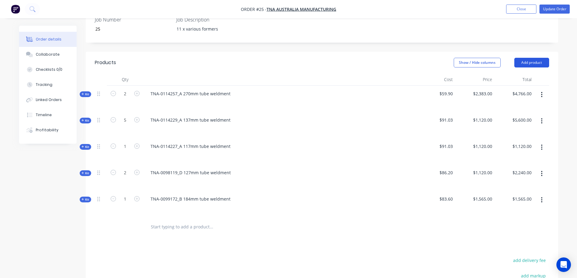
scroll to position [182, 0]
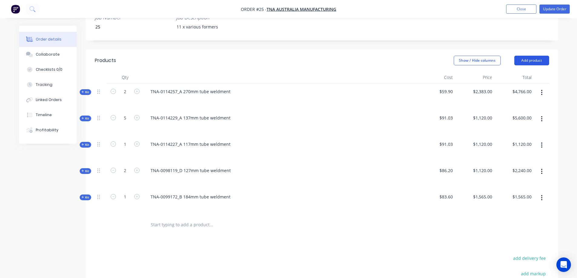
click at [525, 56] on button "Add product" at bounding box center [531, 61] width 35 height 10
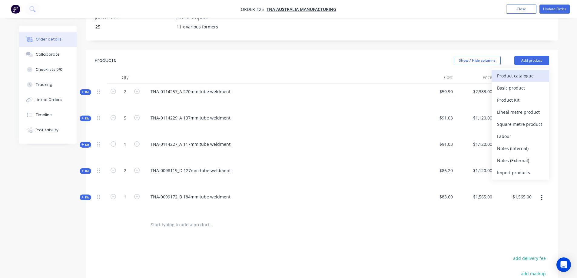
click at [501, 71] on div "Product catalogue" at bounding box center [520, 75] width 47 height 9
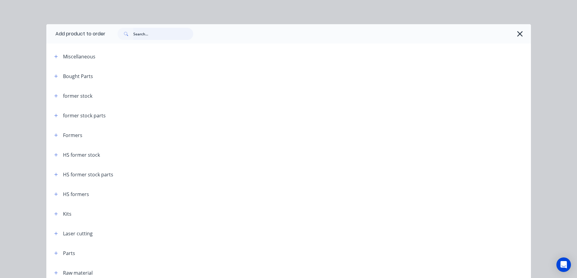
click at [152, 31] on input "text" at bounding box center [163, 34] width 60 height 12
paste input "96311"
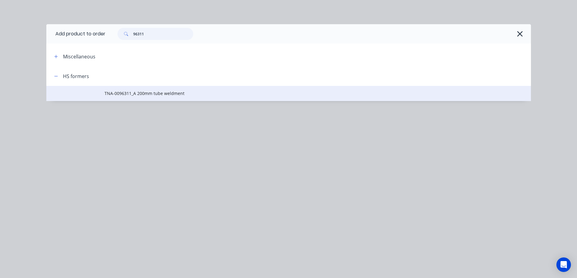
type input "96311"
click at [130, 94] on span "TNA-0096311_A 200mm tube weldment" at bounding box center [274, 93] width 341 height 6
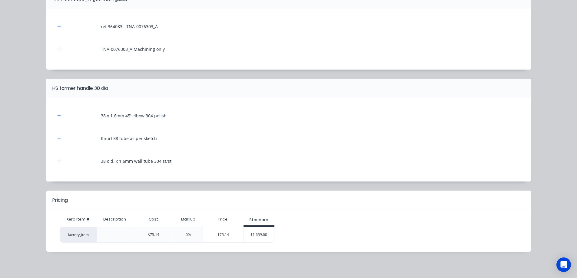
scroll to position [225, 0]
click at [256, 234] on div "$1,659.00" at bounding box center [259, 234] width 30 height 15
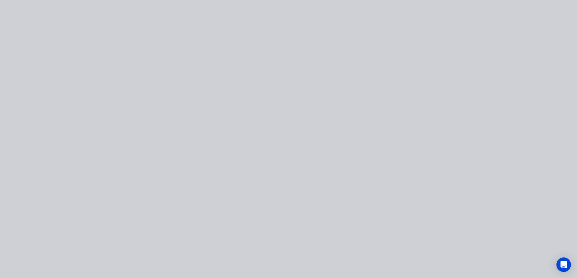
scroll to position [0, 0]
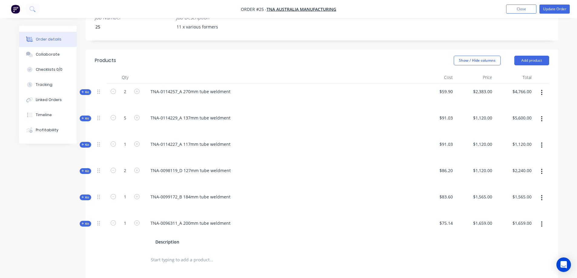
click at [541, 222] on icon "button" at bounding box center [541, 224] width 1 height 5
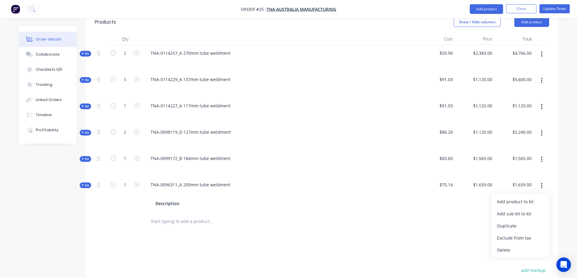
scroll to position [232, 0]
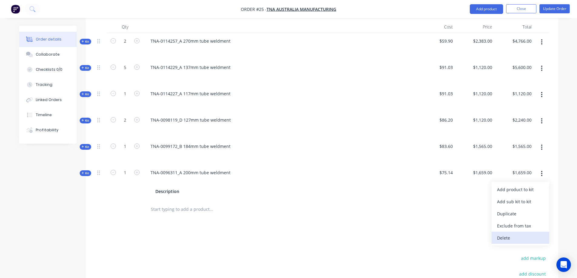
click at [505, 234] on div "Delete" at bounding box center [520, 238] width 47 height 9
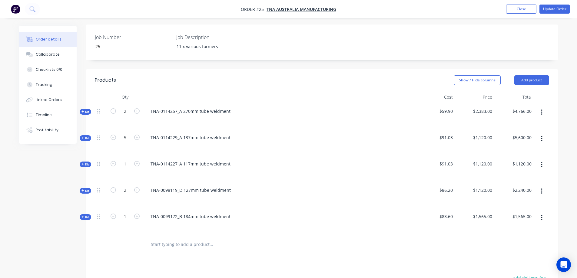
scroll to position [151, 0]
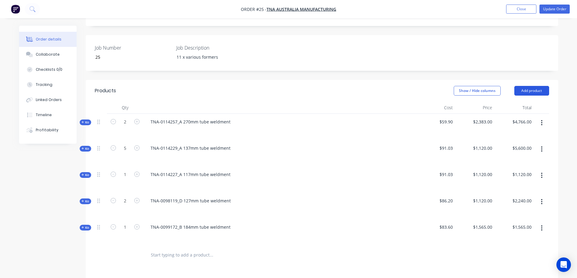
click at [531, 86] on button "Add product" at bounding box center [531, 91] width 35 height 10
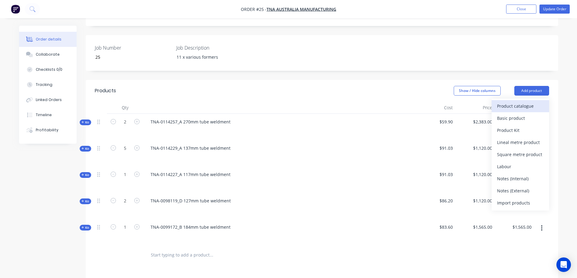
click at [518, 102] on div "Product catalogue" at bounding box center [520, 106] width 47 height 9
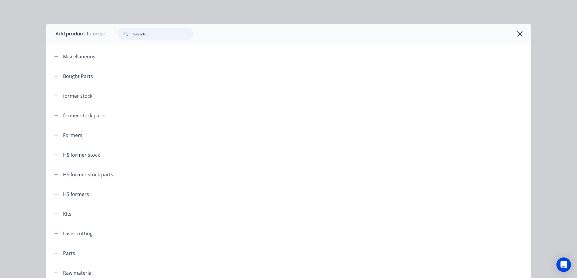
click at [144, 35] on input "text" at bounding box center [163, 34] width 60 height 12
paste input "96311"
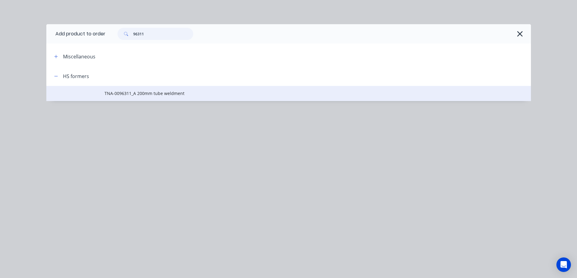
type input "96311"
click at [140, 95] on span "TNA-0096311_A 200mm tube weldment" at bounding box center [274, 93] width 341 height 6
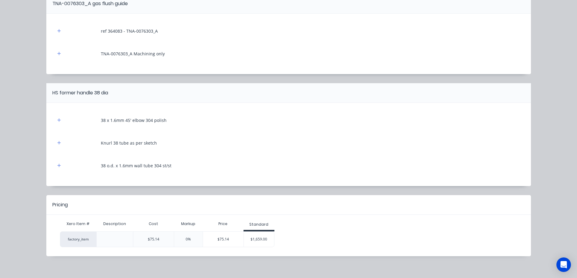
scroll to position [225, 0]
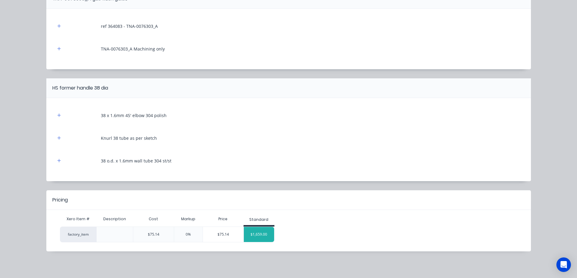
click at [258, 234] on div "$1,659.00" at bounding box center [259, 234] width 30 height 15
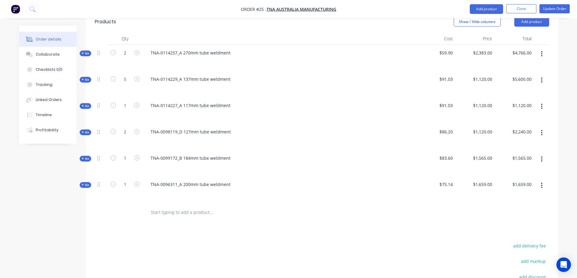
scroll to position [222, 0]
click at [549, 9] on button "Update Order" at bounding box center [554, 8] width 30 height 9
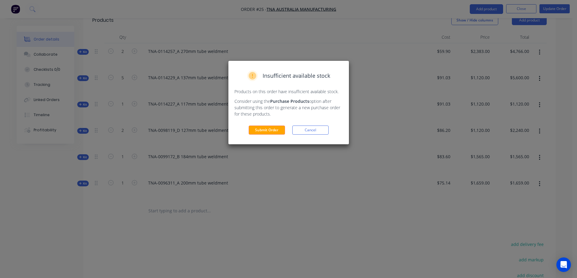
click at [266, 130] on button "Submit Order" at bounding box center [266, 130] width 36 height 9
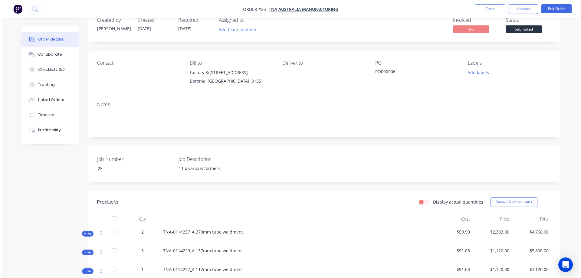
scroll to position [0, 0]
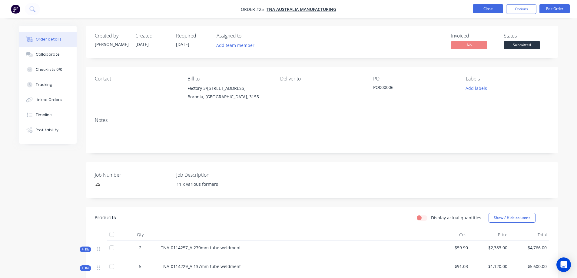
click at [483, 8] on button "Close" at bounding box center [487, 8] width 30 height 9
